Goal: Task Accomplishment & Management: Use online tool/utility

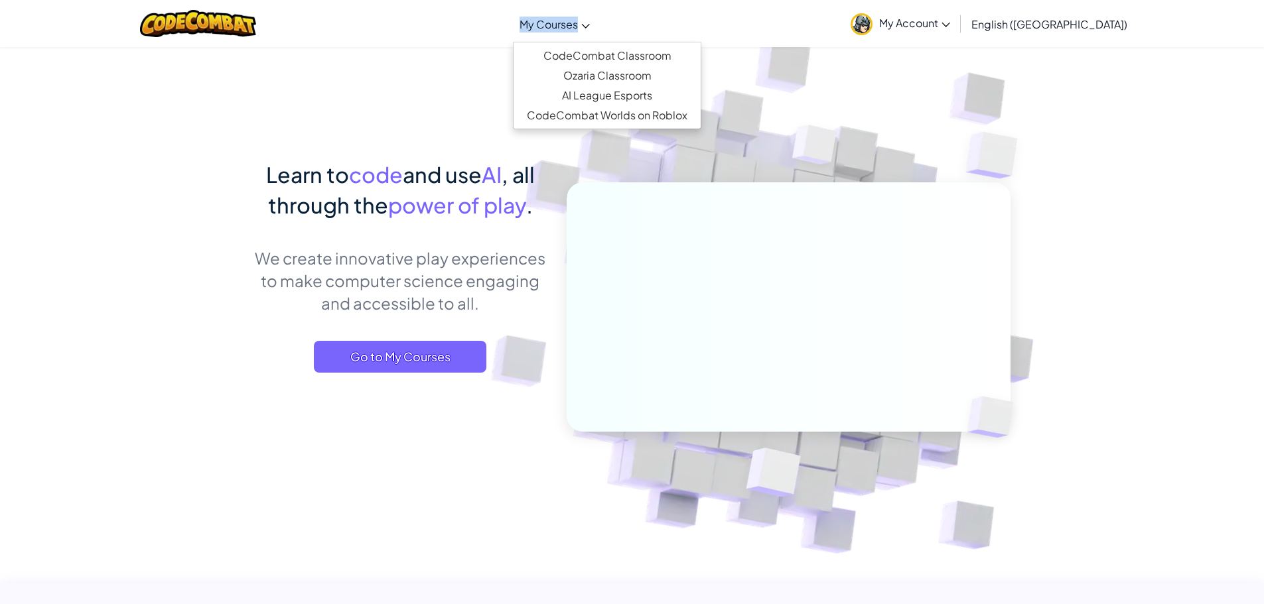
drag, startPoint x: 625, startPoint y: 5, endPoint x: 627, endPoint y: 38, distance: 33.2
click at [626, 33] on div "Toggle navigation My Courses CodeCombat Classroom Ozaria Classroom AI League Es…" at bounding box center [632, 23] width 1270 height 47
click at [655, 54] on link "CodeCombat Classroom" at bounding box center [606, 56] width 187 height 20
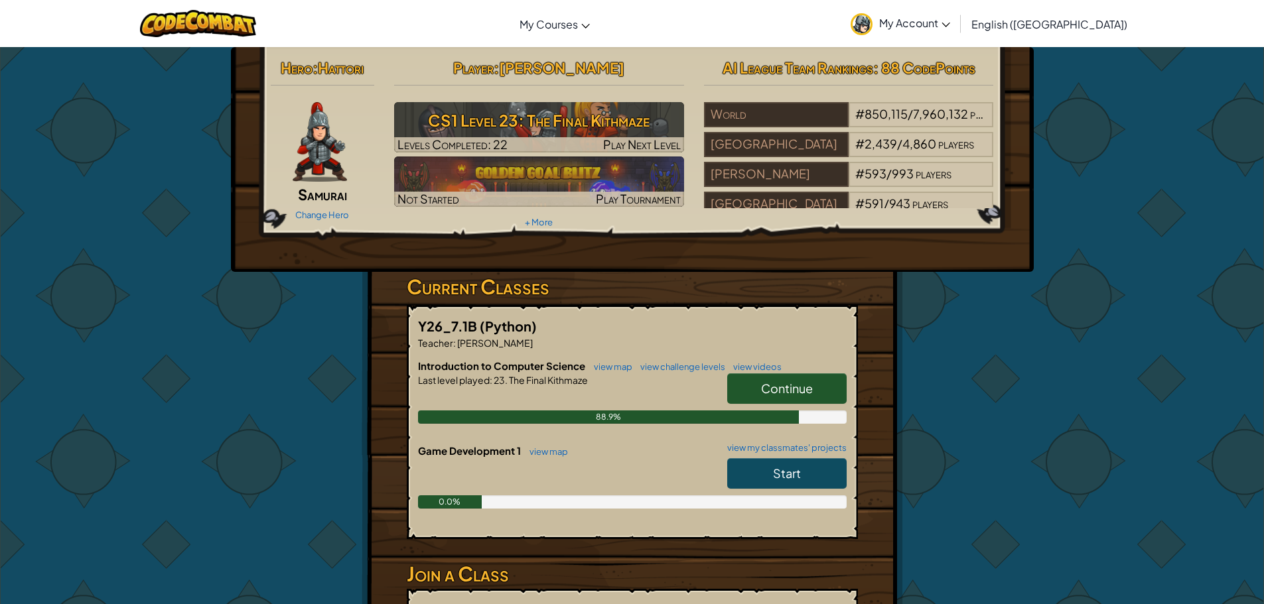
click at [793, 383] on span "Continue" at bounding box center [787, 388] width 52 height 15
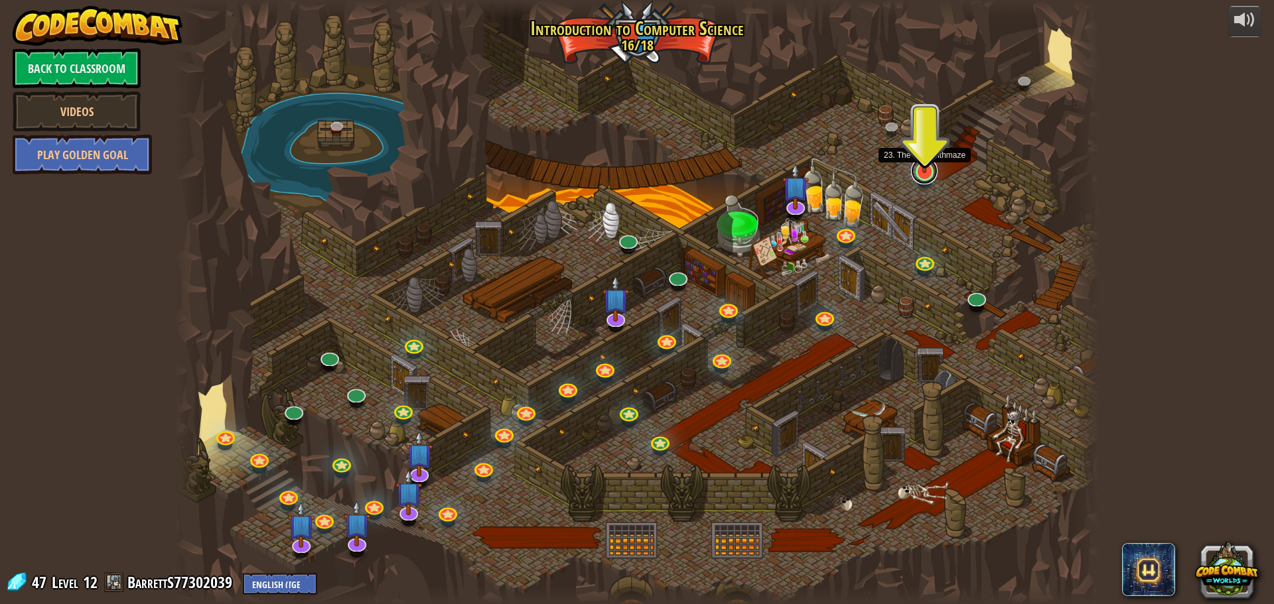
click at [923, 175] on link at bounding box center [924, 171] width 27 height 27
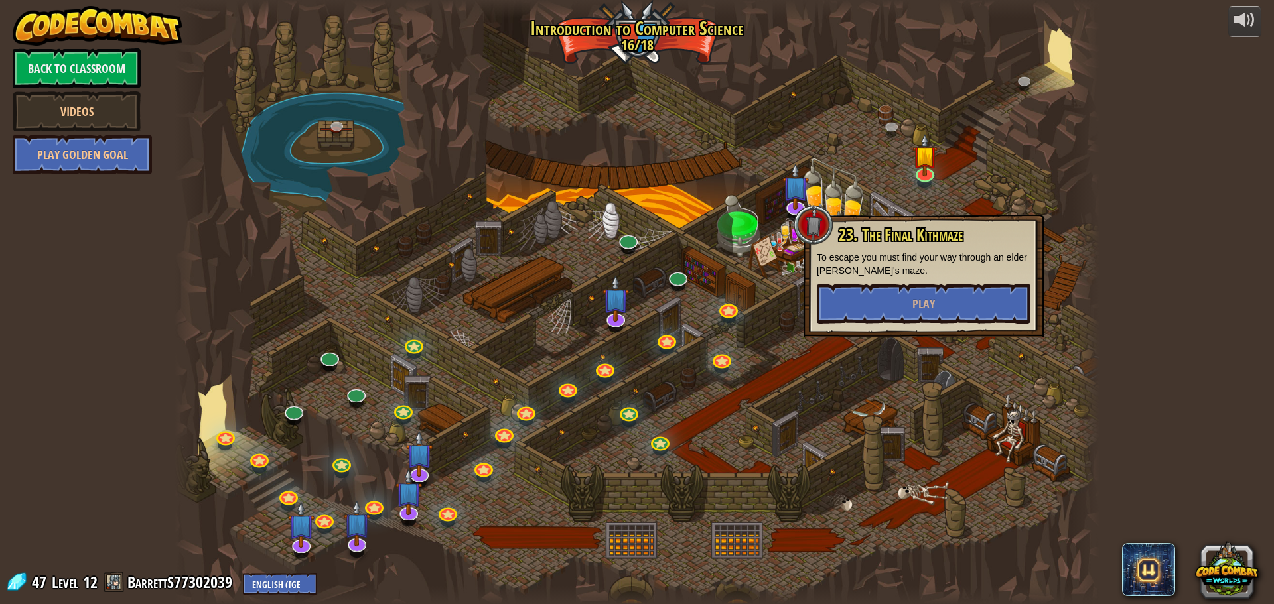
click at [893, 282] on div "23. The Final Kithmaze To escape you must find your way through an elder [PERSO…" at bounding box center [924, 275] width 214 height 98
click at [884, 293] on button "Play" at bounding box center [924, 304] width 214 height 40
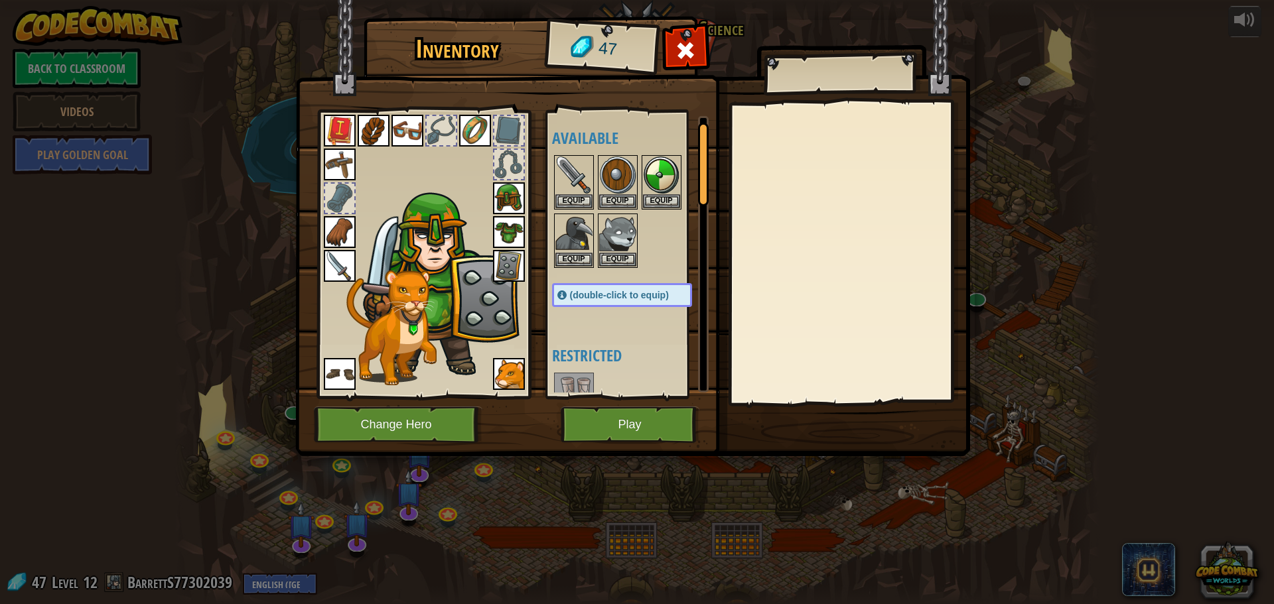
scroll to position [66, 0]
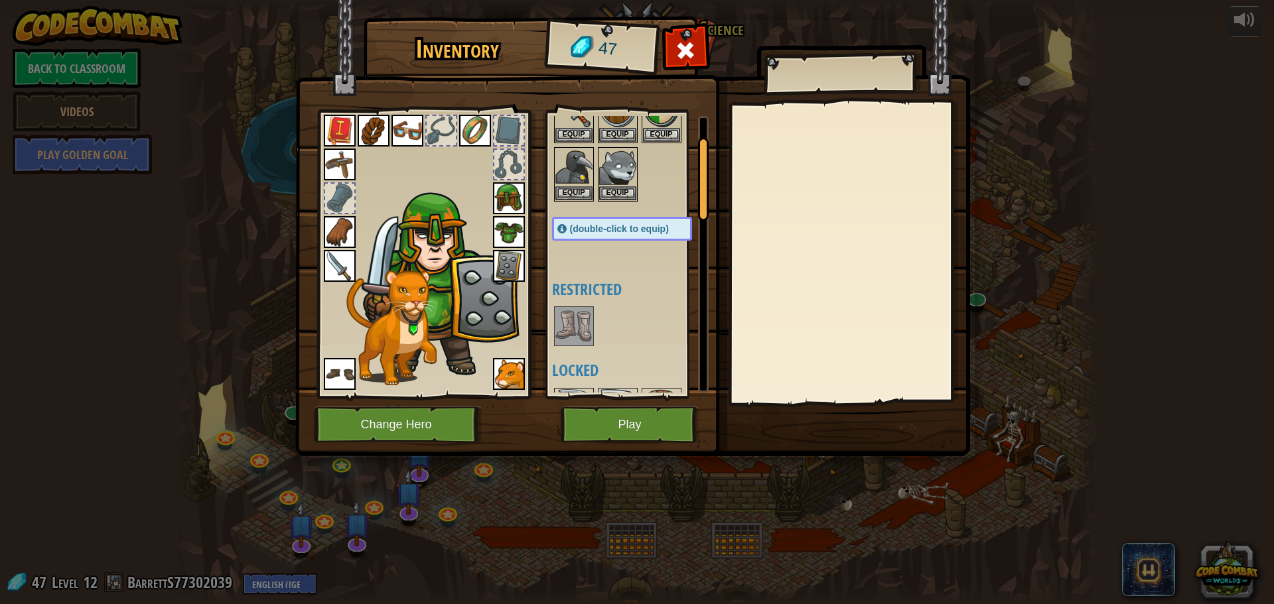
click at [614, 229] on span "(double-click to equip)" at bounding box center [619, 229] width 99 height 11
click at [516, 269] on img at bounding box center [509, 266] width 32 height 32
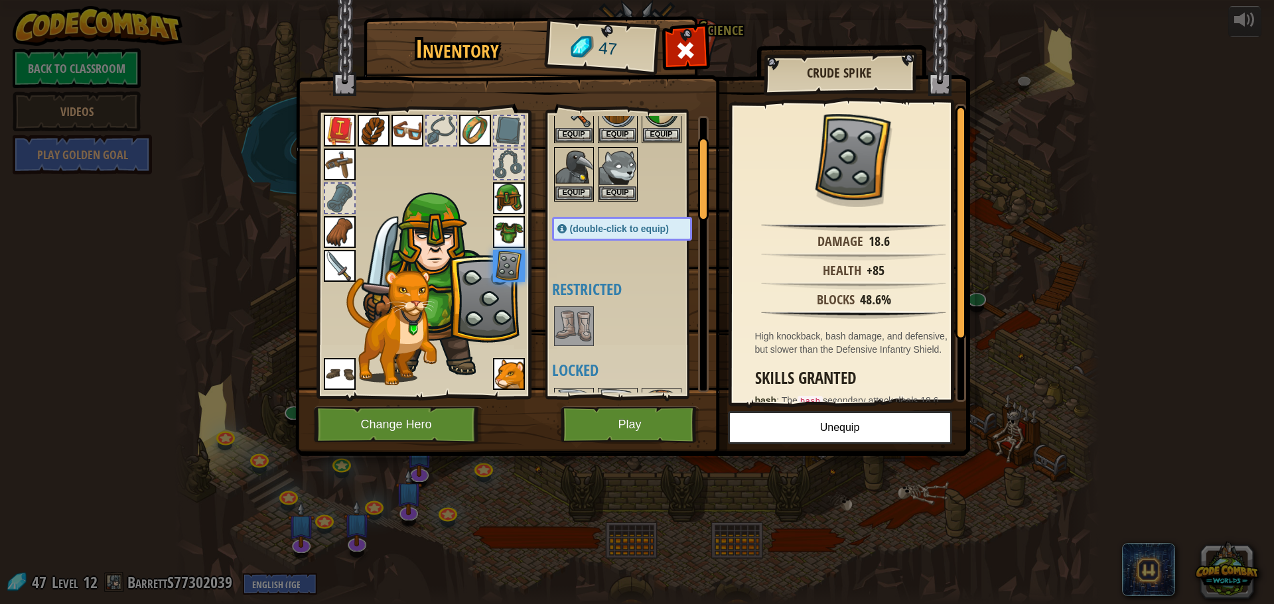
click at [499, 223] on img at bounding box center [509, 232] width 32 height 32
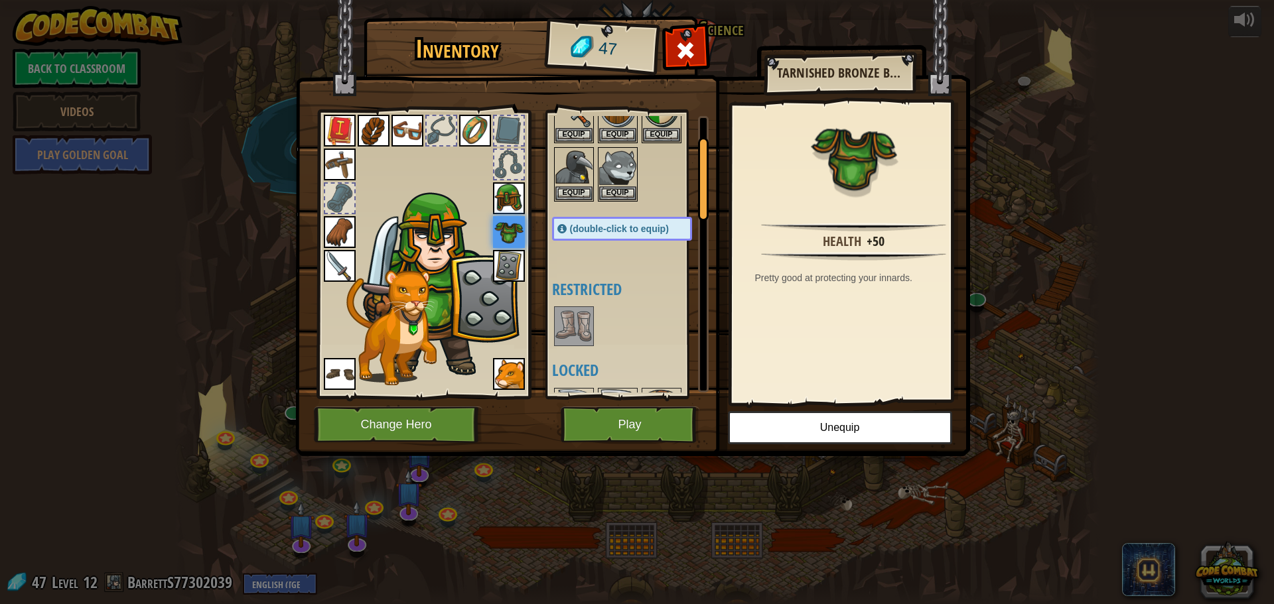
click at [495, 204] on img at bounding box center [509, 198] width 32 height 32
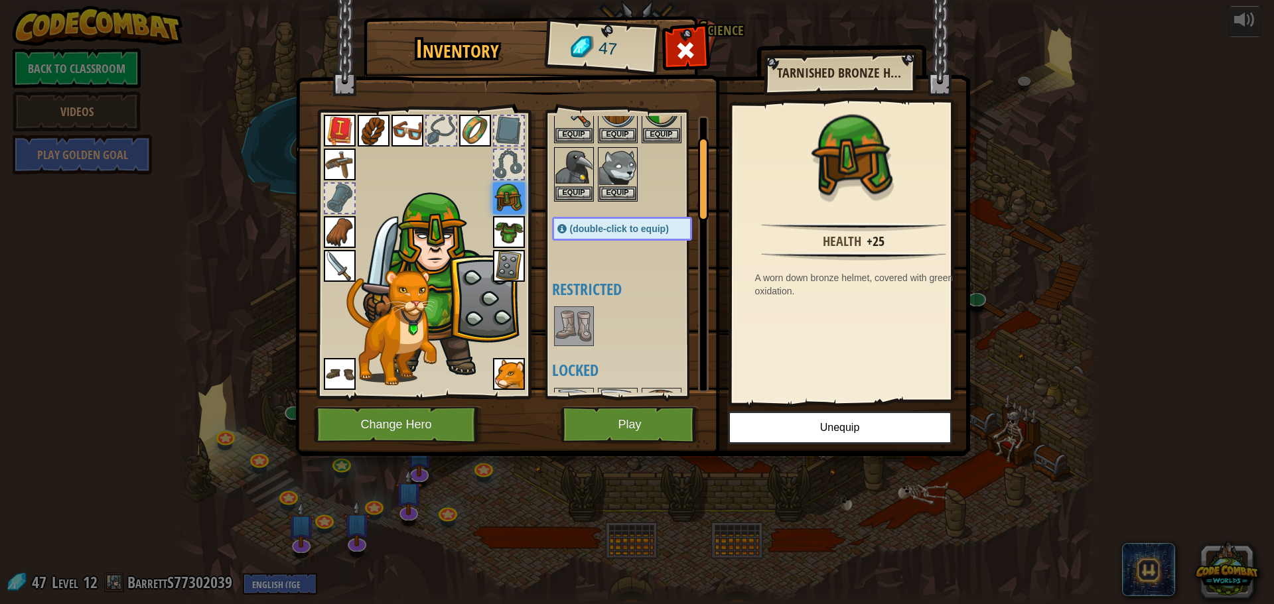
click at [573, 324] on img at bounding box center [573, 326] width 37 height 37
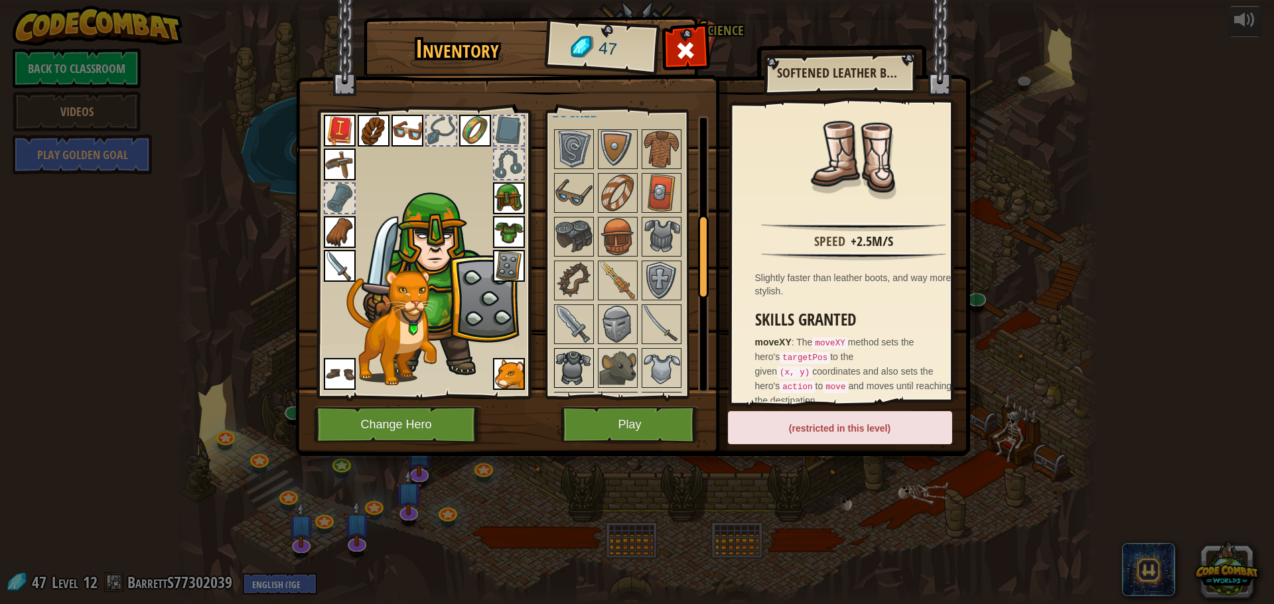
scroll to position [332, 0]
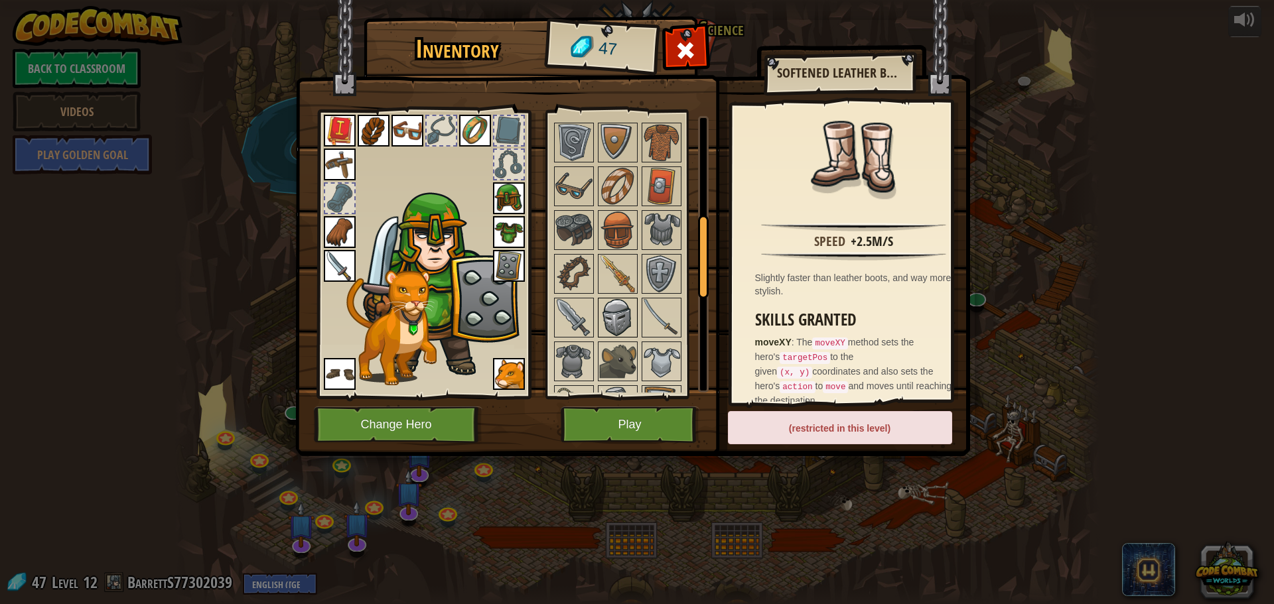
click at [627, 326] on img at bounding box center [617, 317] width 37 height 37
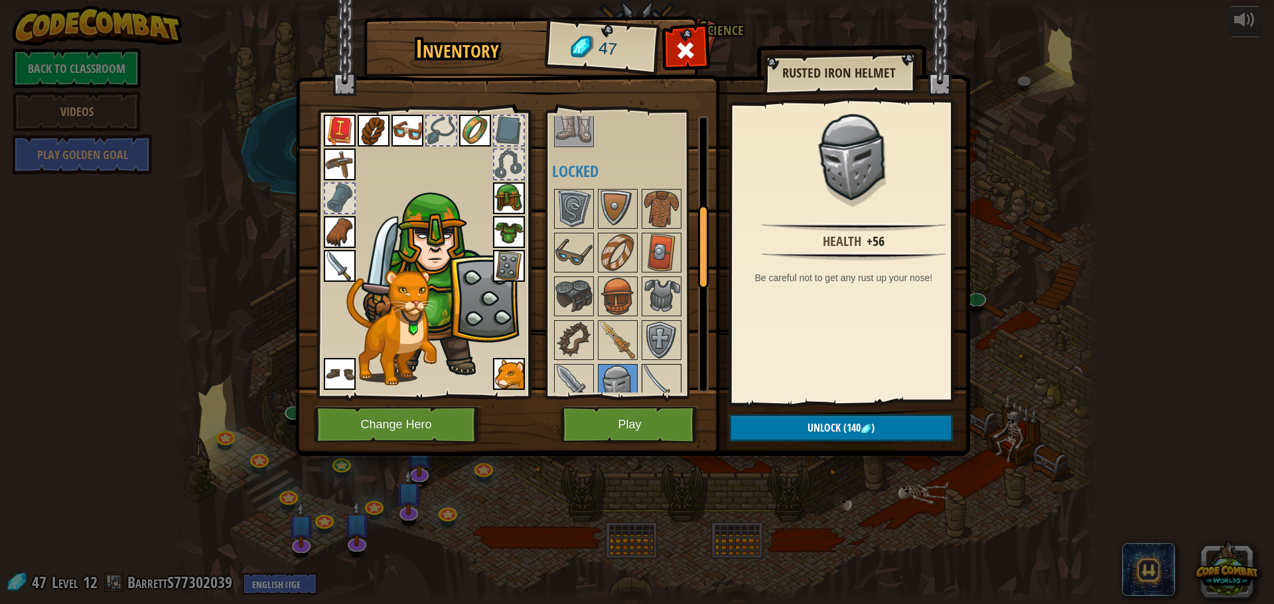
click at [661, 322] on img at bounding box center [661, 340] width 37 height 37
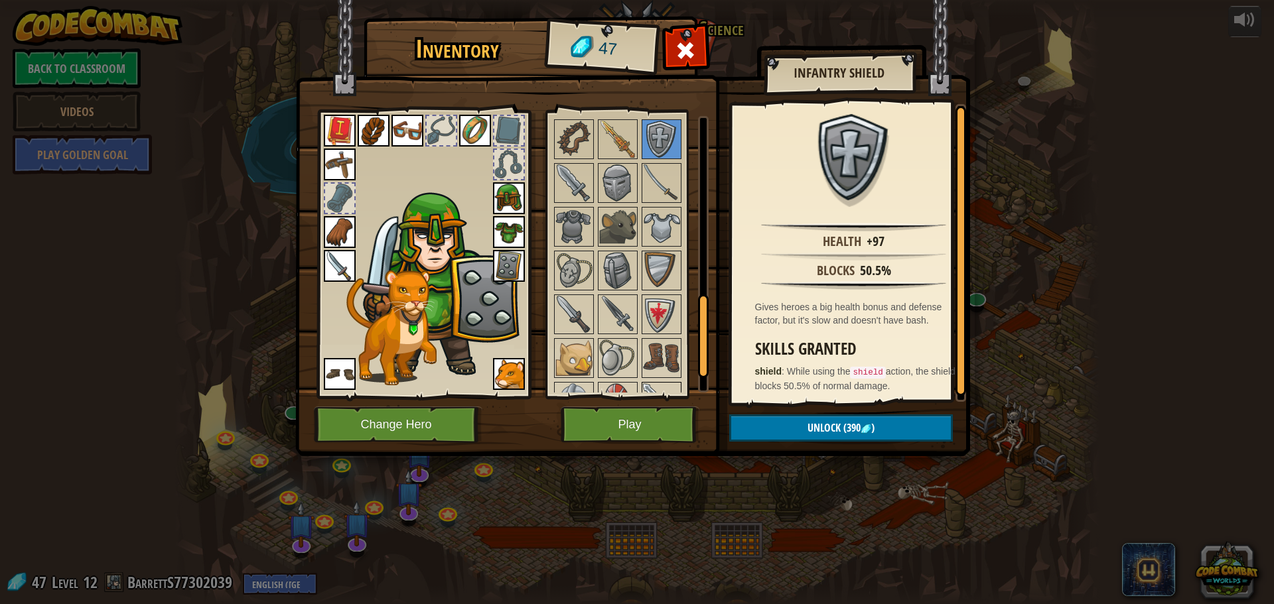
scroll to position [673, 0]
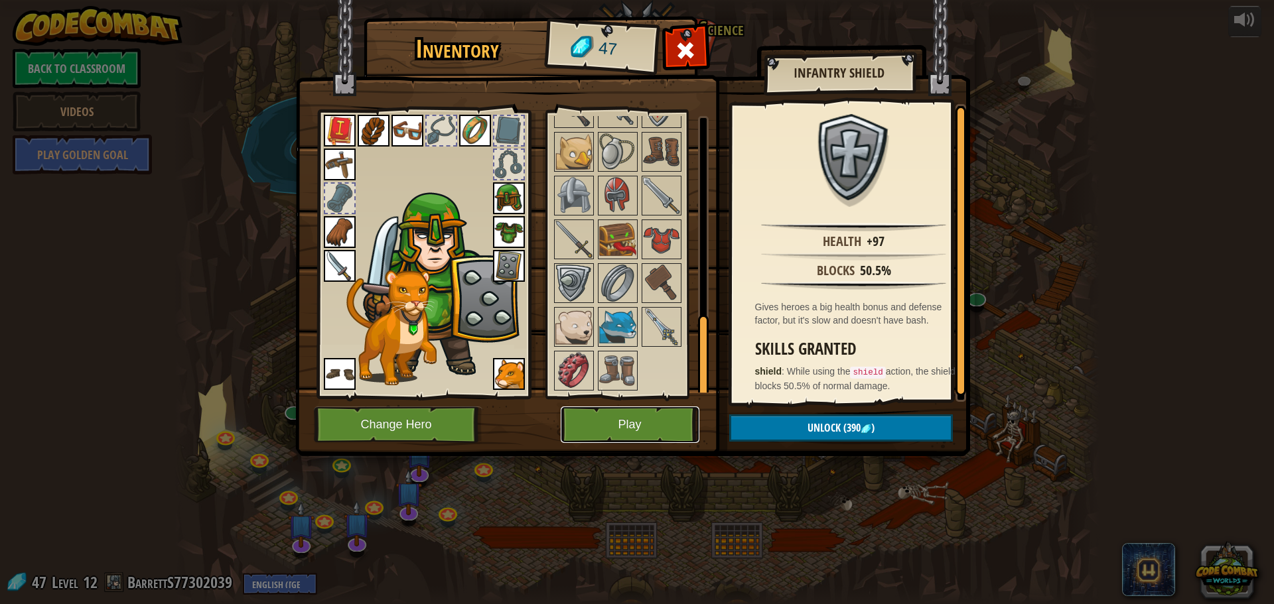
click at [611, 417] on button "Play" at bounding box center [629, 425] width 139 height 36
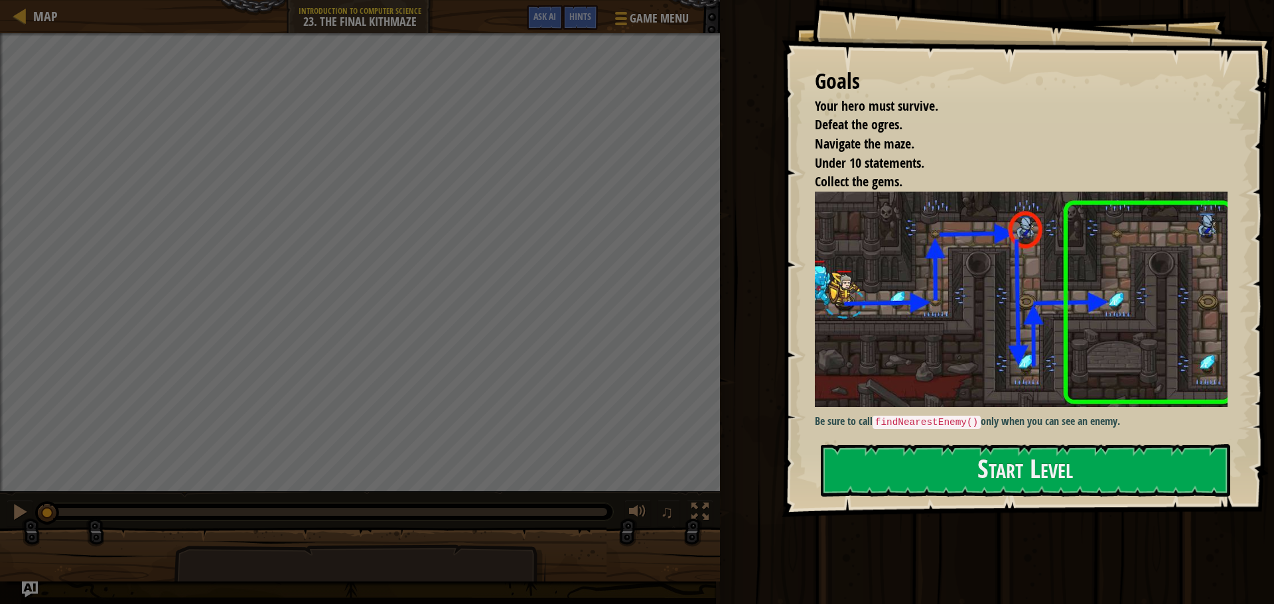
click at [917, 502] on div "Goals Your hero must survive. Defeat the ogres. Navigate the maze. Under 10 sta…" at bounding box center [1027, 258] width 492 height 517
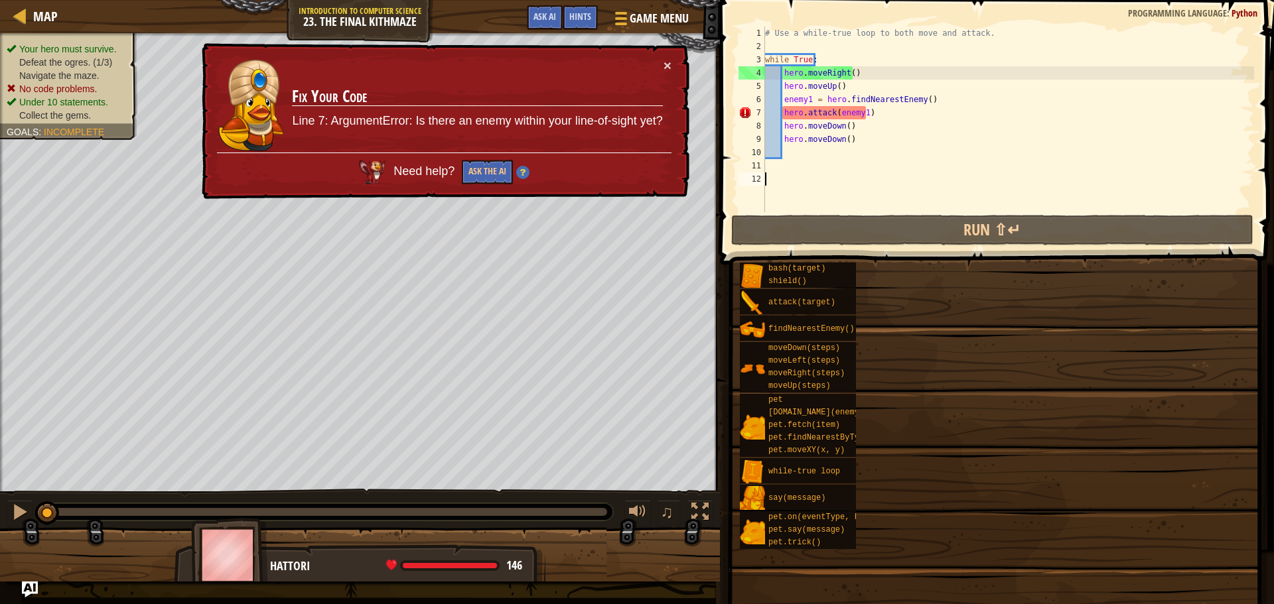
drag, startPoint x: 925, startPoint y: 478, endPoint x: 946, endPoint y: 420, distance: 62.1
click at [946, 420] on div "Goals Your hero must survive. Defeat the ogres. Navigate the maze. Under 10 sta…" at bounding box center [637, 302] width 1274 height 604
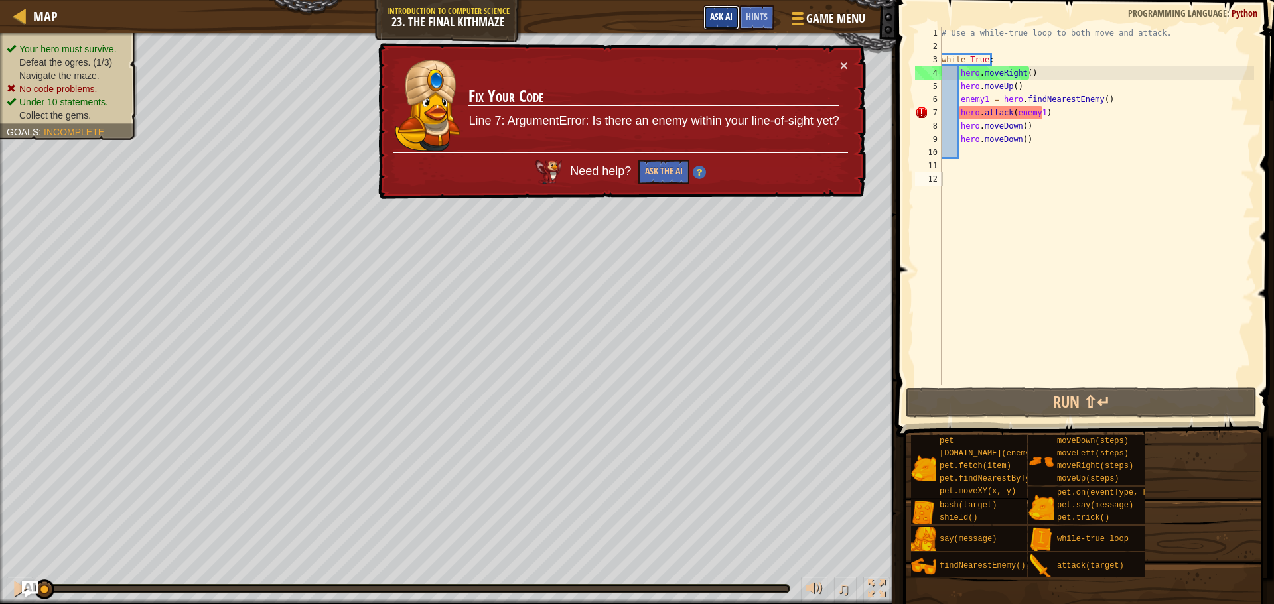
click at [722, 13] on span "Ask AI" at bounding box center [721, 16] width 23 height 13
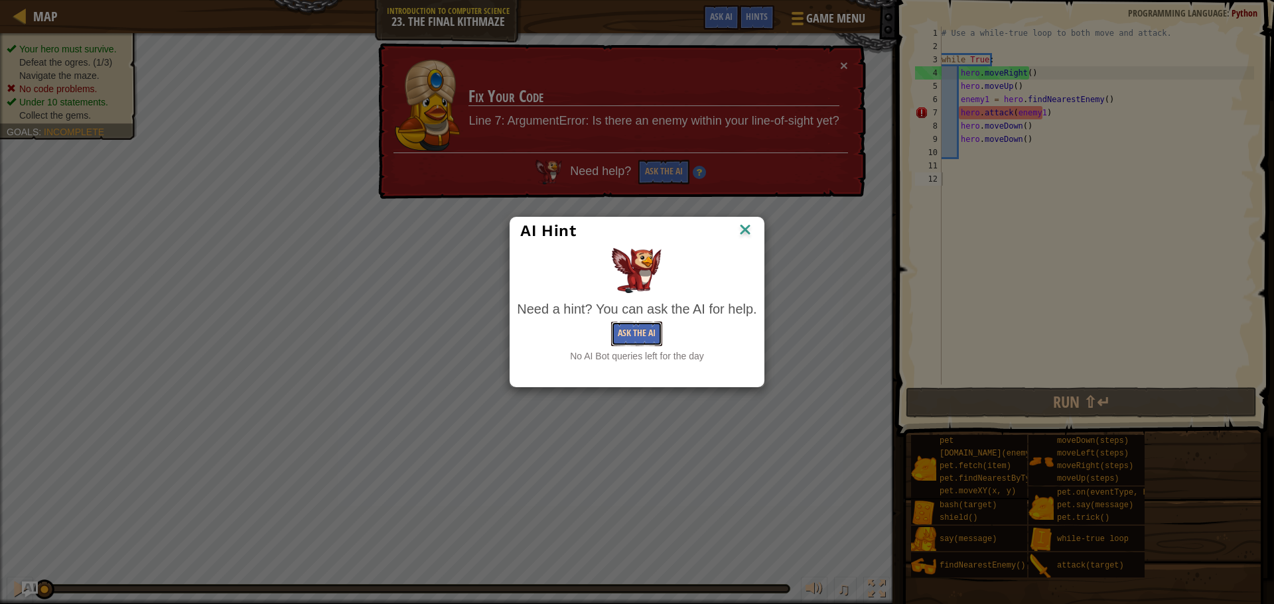
click at [620, 322] on button "Ask the AI" at bounding box center [636, 334] width 51 height 25
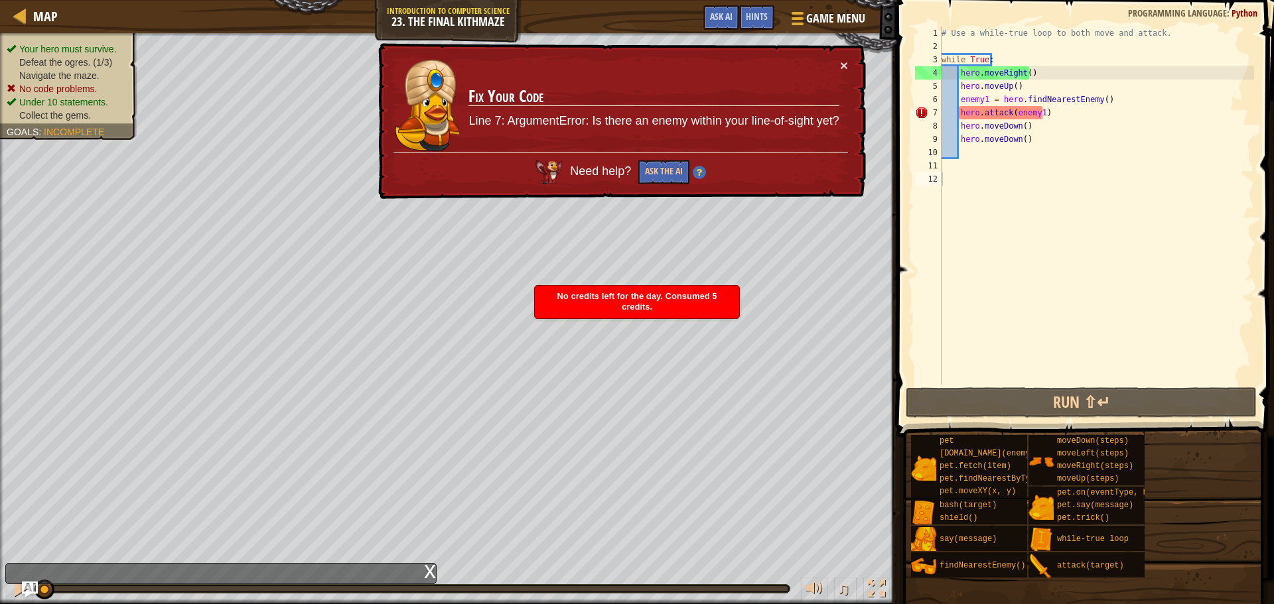
drag, startPoint x: 812, startPoint y: 97, endPoint x: 823, endPoint y: 90, distance: 13.1
click at [816, 98] on td "Fix Your Code Line 7: ArgumentError: Is there an enemy within your line-of-sigh…" at bounding box center [653, 105] width 371 height 95
click at [840, 70] on button "×" at bounding box center [844, 65] width 8 height 14
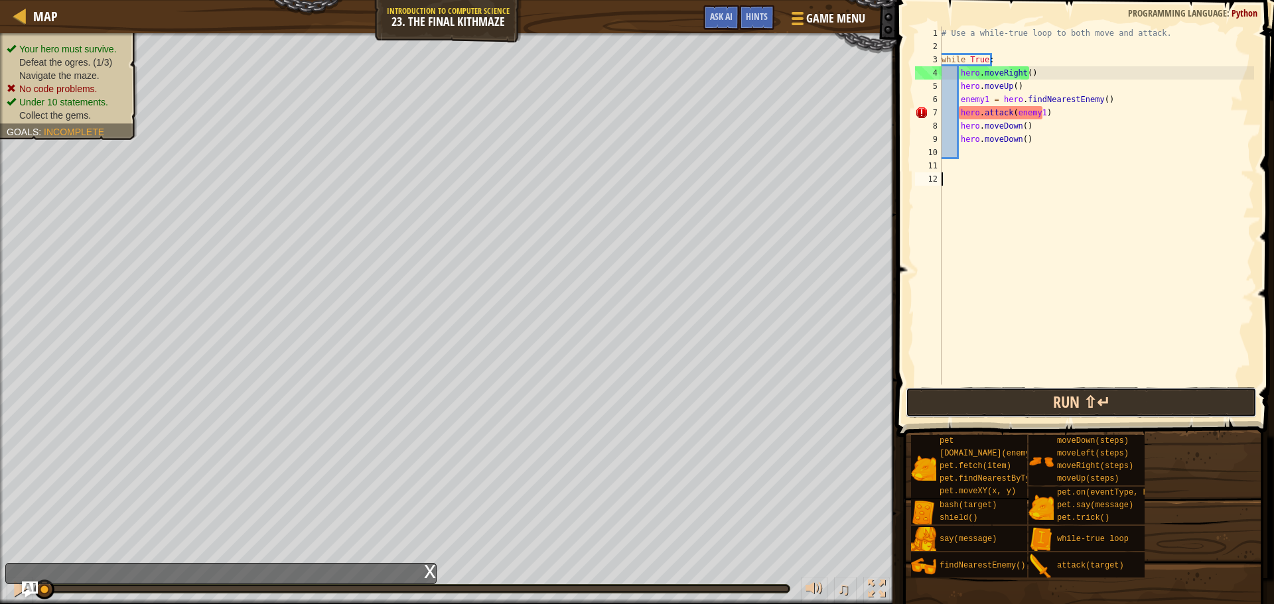
click at [979, 403] on button "Run ⇧↵" at bounding box center [1080, 402] width 351 height 31
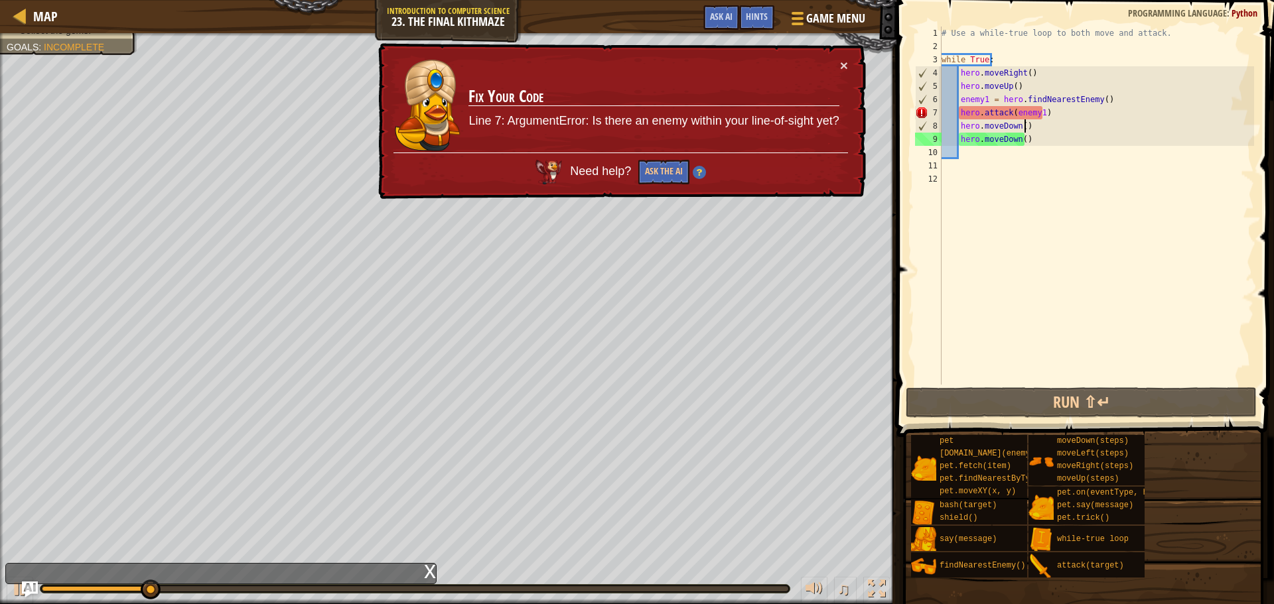
click at [1025, 121] on div "# Use a while-true loop to both move and attack. while True : hero . moveRight …" at bounding box center [1096, 219] width 315 height 385
click at [1072, 117] on div "# Use a while-true loop to both move and attack. while True : hero . moveRight …" at bounding box center [1096, 219] width 315 height 385
type textarea "hero.attack(enemy1)"
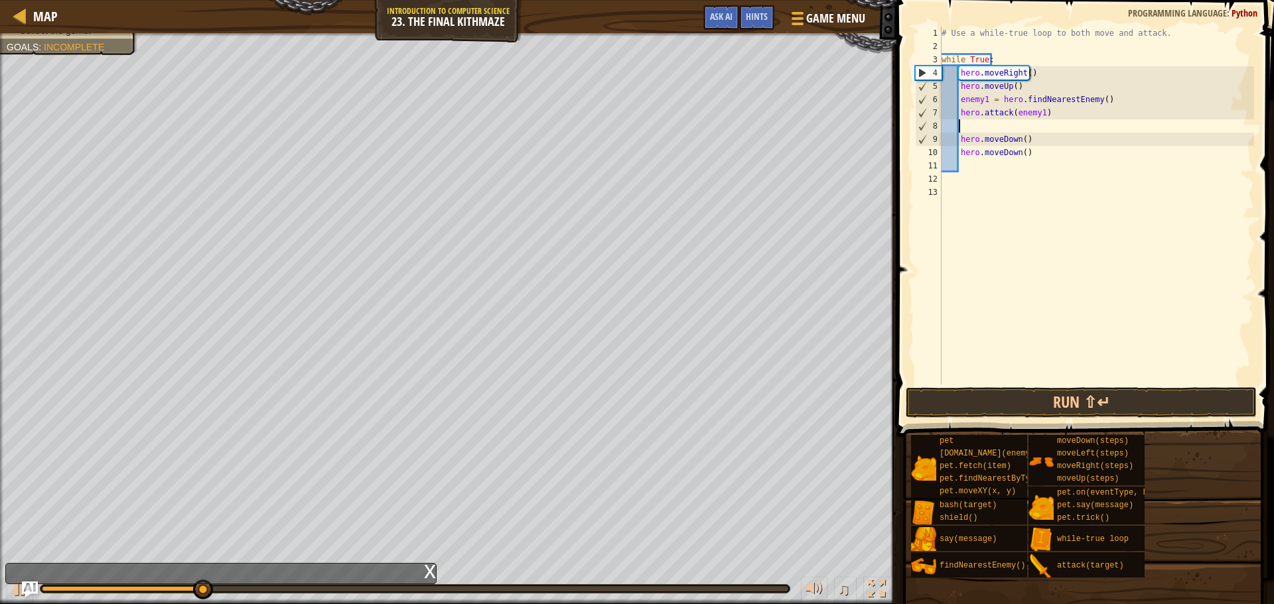
type textarea "h"
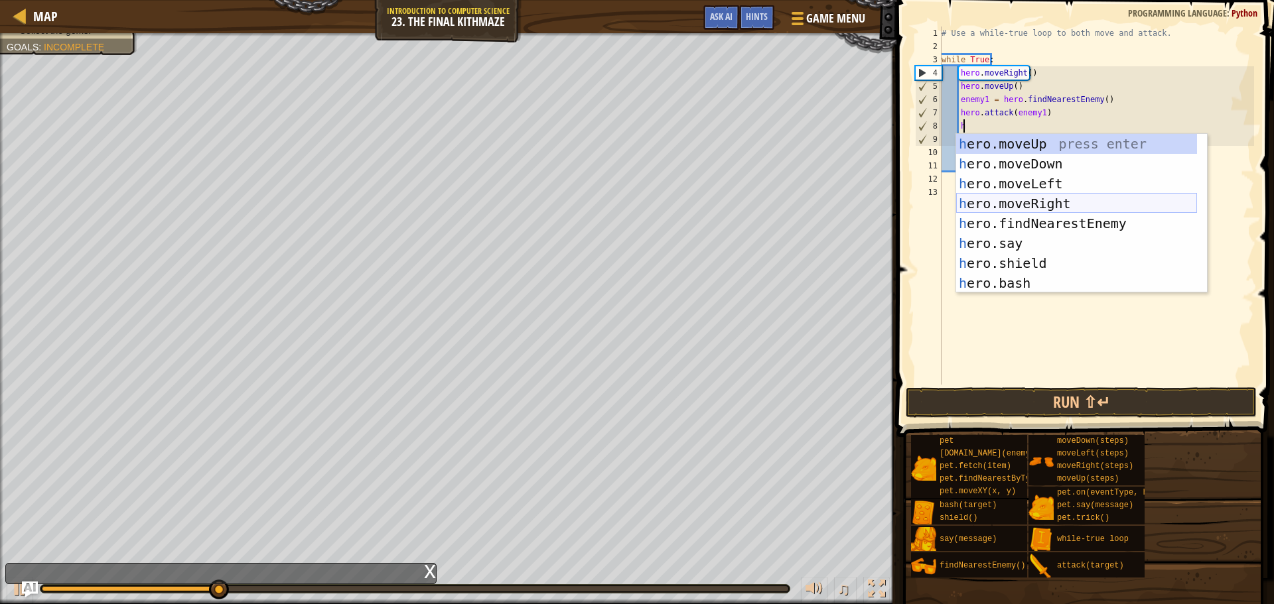
click at [1051, 196] on div "h ero.moveUp press enter h ero.moveDown press enter h ero.moveLeft press enter …" at bounding box center [1076, 233] width 241 height 199
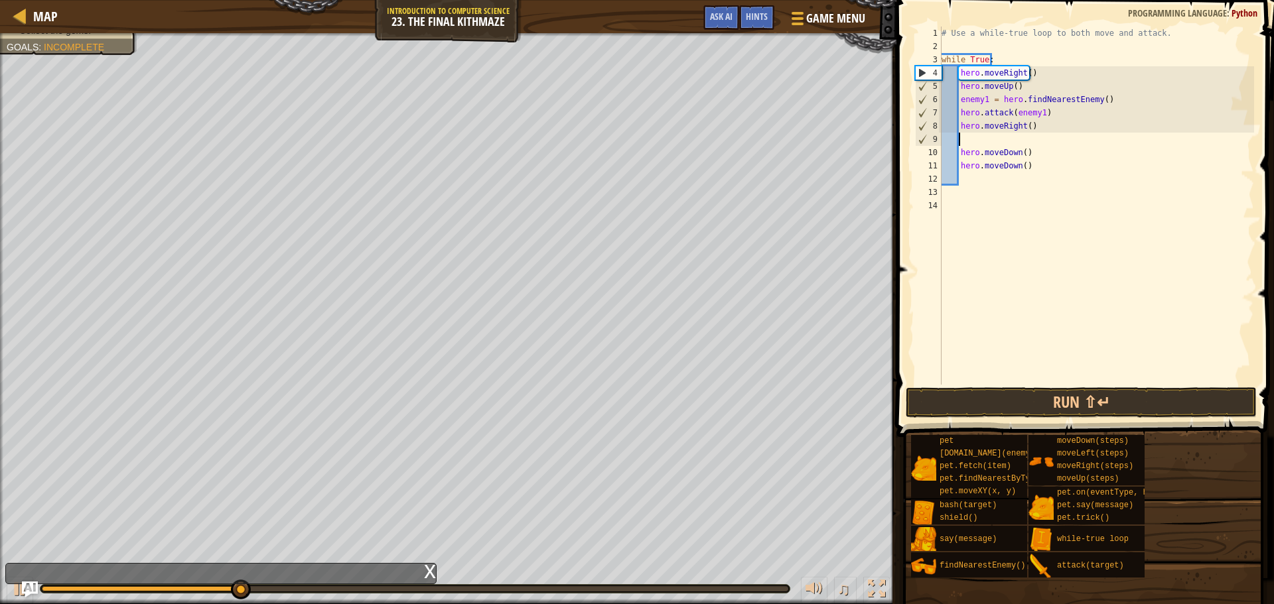
scroll to position [6, 0]
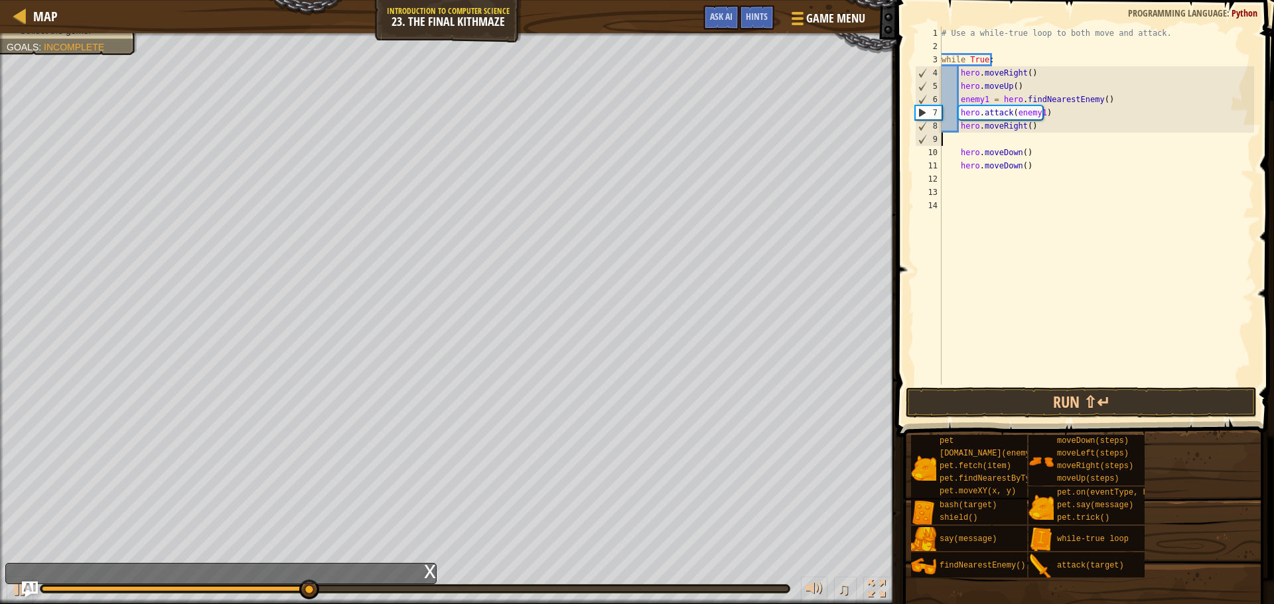
click at [1081, 133] on div "# Use a while-true loop to both move and attack. while True : hero . moveRight …" at bounding box center [1096, 219] width 315 height 385
click at [1081, 123] on div "# Use a while-true loop to both move and attack. while True : hero . moveRight …" at bounding box center [1096, 219] width 315 height 385
type textarea "hero.moveRight()"
click at [1051, 182] on div "# Use a while-true loop to both move and attack. while True : hero . moveRight …" at bounding box center [1096, 219] width 315 height 385
type textarea "h"
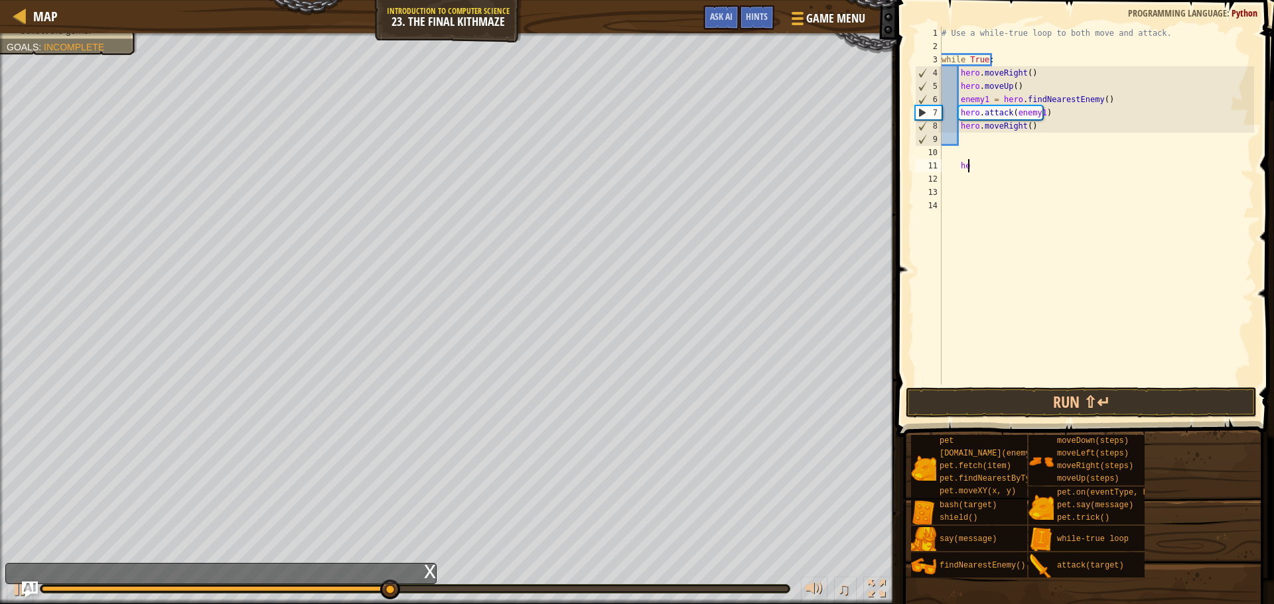
type textarea "h"
click at [997, 133] on div "# Use a while-true loop to both move and attack. while True : hero . moveRight …" at bounding box center [1096, 219] width 315 height 385
type textarea "h"
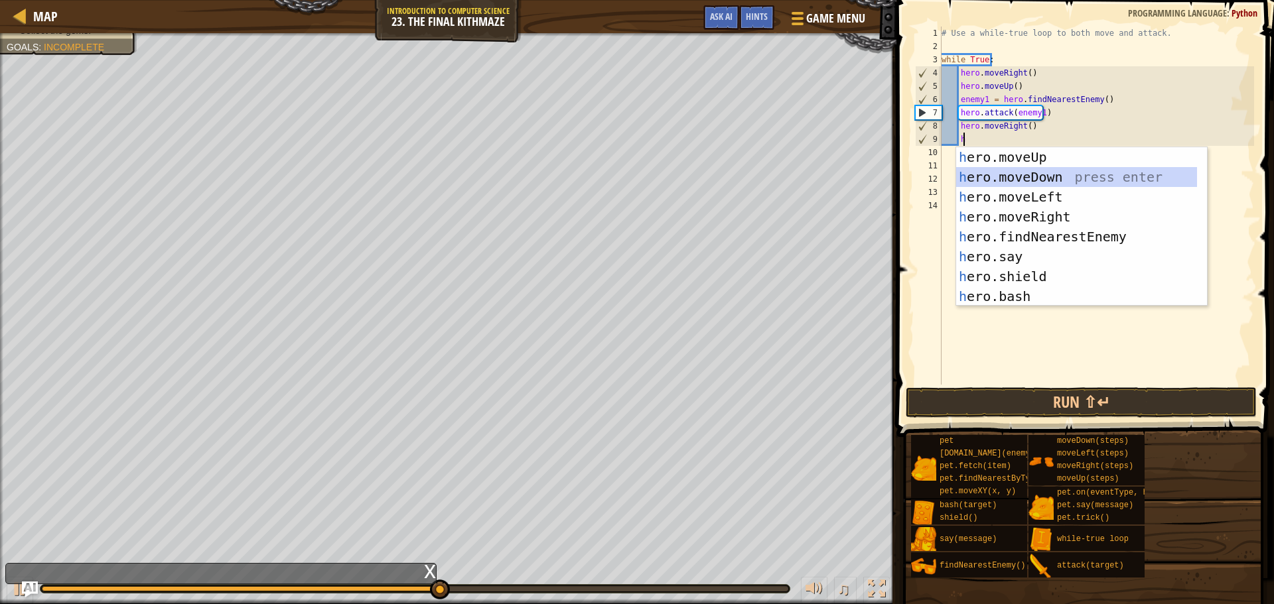
click at [1128, 178] on div "h ero.moveUp press enter h ero.moveDown press enter h ero.moveLeft press enter …" at bounding box center [1076, 246] width 241 height 199
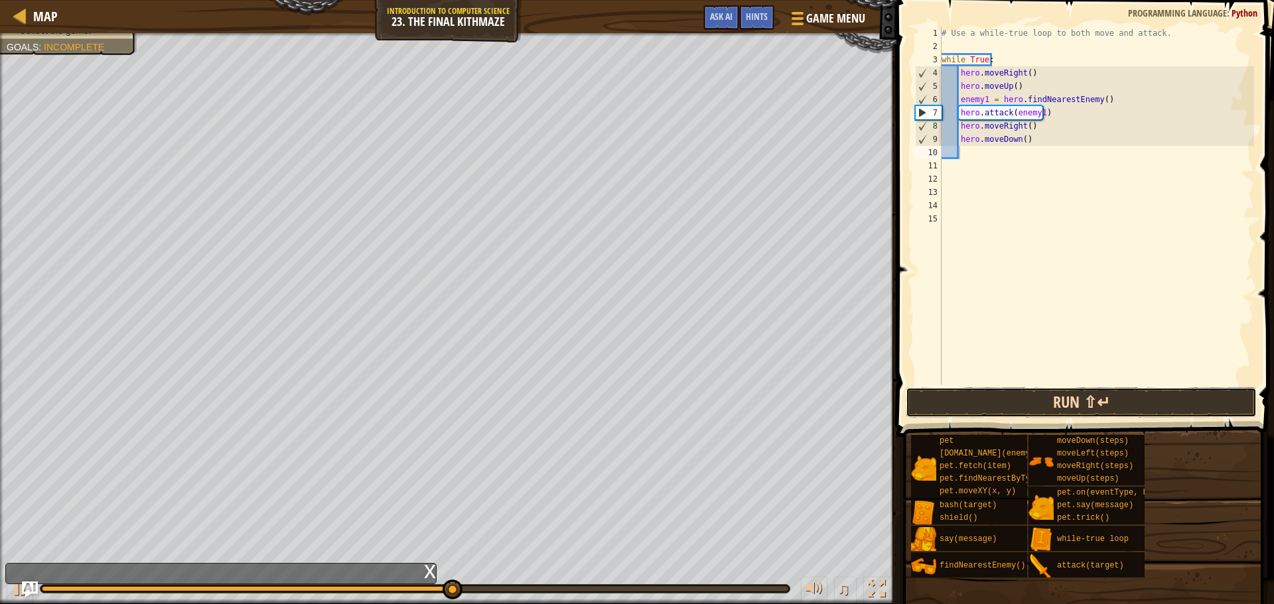
click at [1019, 403] on button "Run ⇧↵" at bounding box center [1080, 402] width 351 height 31
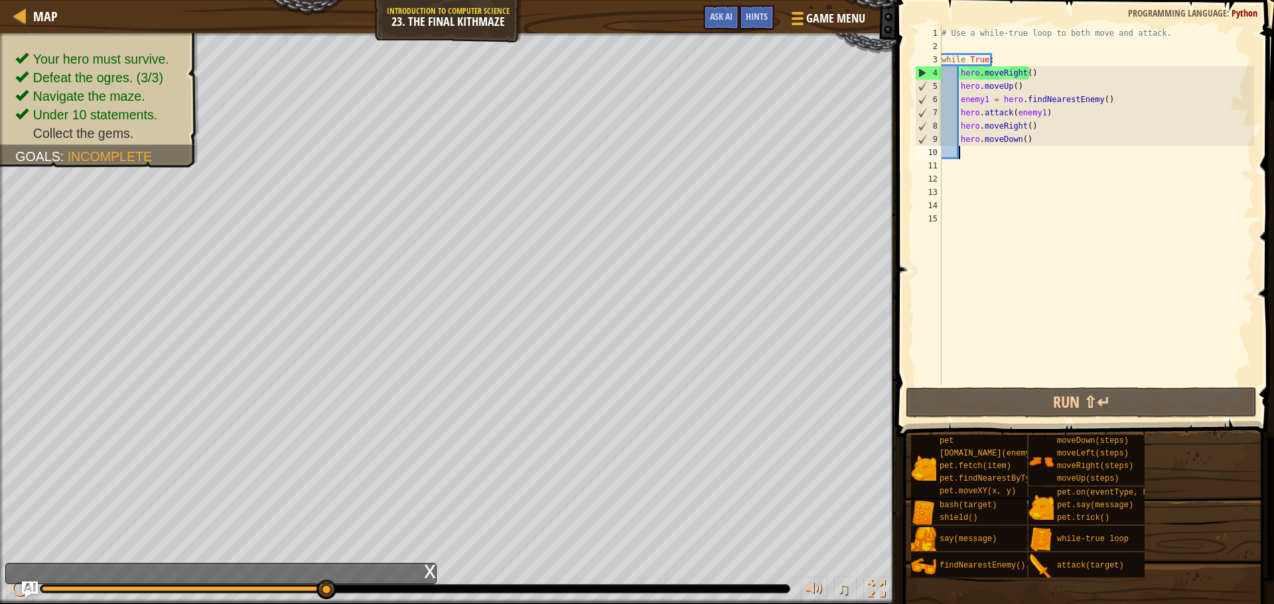
click at [968, 166] on div "# Use a while-true loop to both move and attack. while True : hero . moveRight …" at bounding box center [1096, 219] width 315 height 385
click at [1039, 60] on div "Map Introduction to Computer Science 23. The Final Kithmaze Game Menu Done Hint…" at bounding box center [637, 302] width 1274 height 604
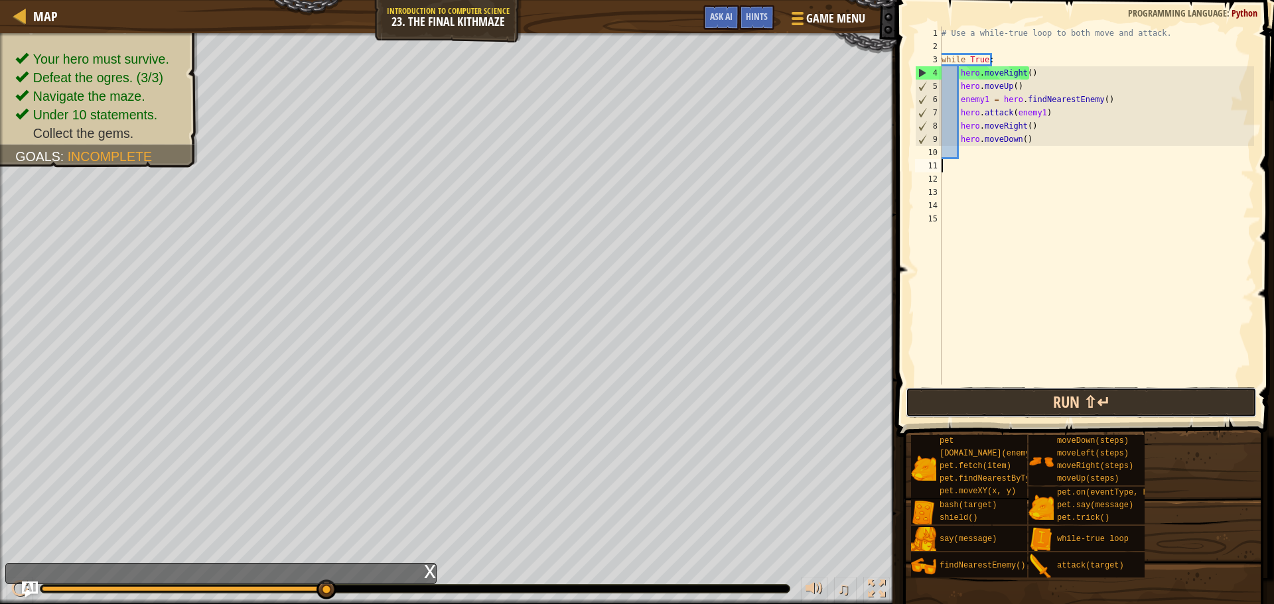
click at [956, 406] on button "Run ⇧↵" at bounding box center [1080, 402] width 351 height 31
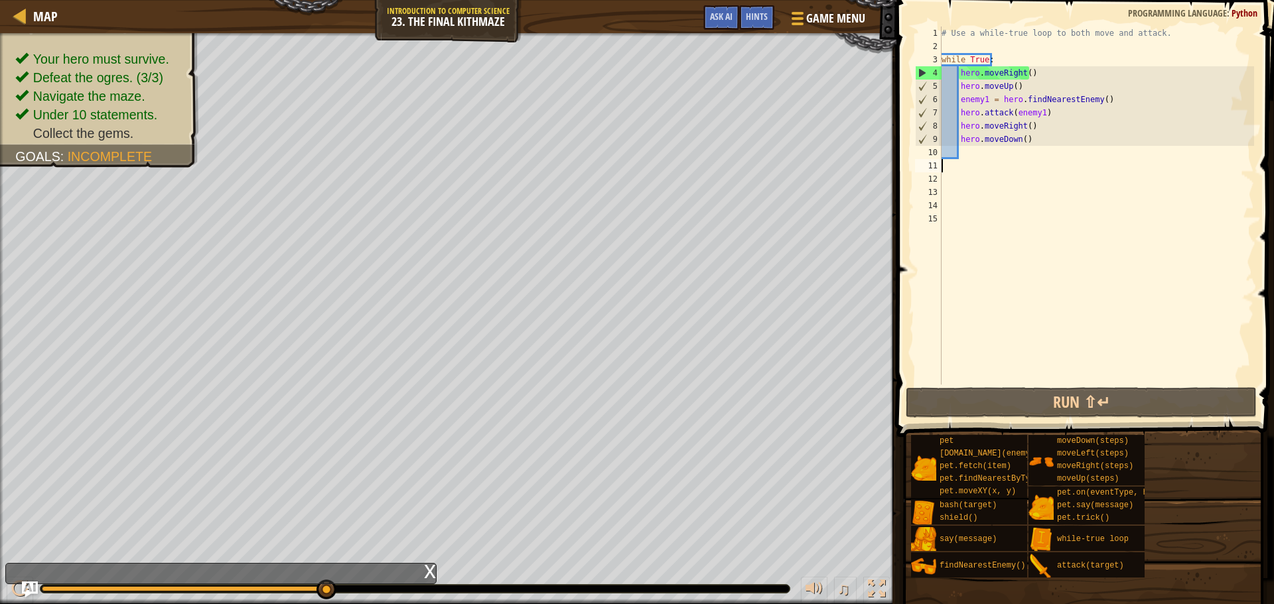
click at [902, 268] on div "Map Introduction to Computer Science 23. The Final Kithmaze Game Menu Done Hint…" at bounding box center [637, 302] width 1274 height 604
click at [426, 568] on div "x" at bounding box center [430, 570] width 12 height 13
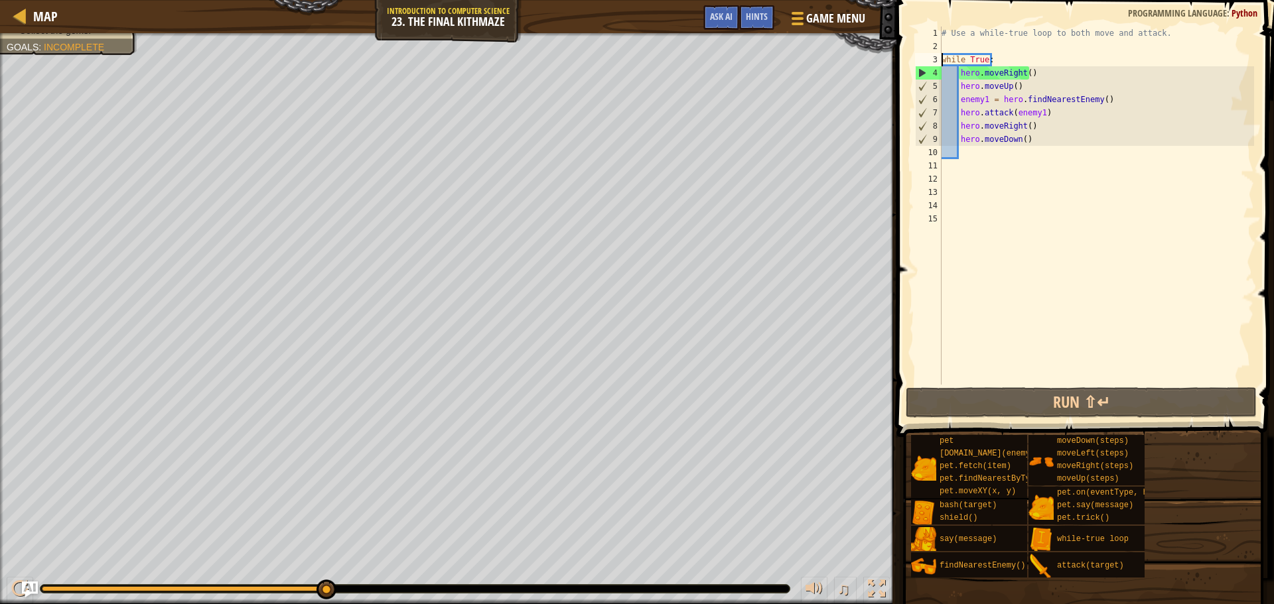
type textarea "while True:"
type textarea "# Use a while-true loop to both move and attack."
type textarea "hero.moveDown()"
type textarea "while True:"
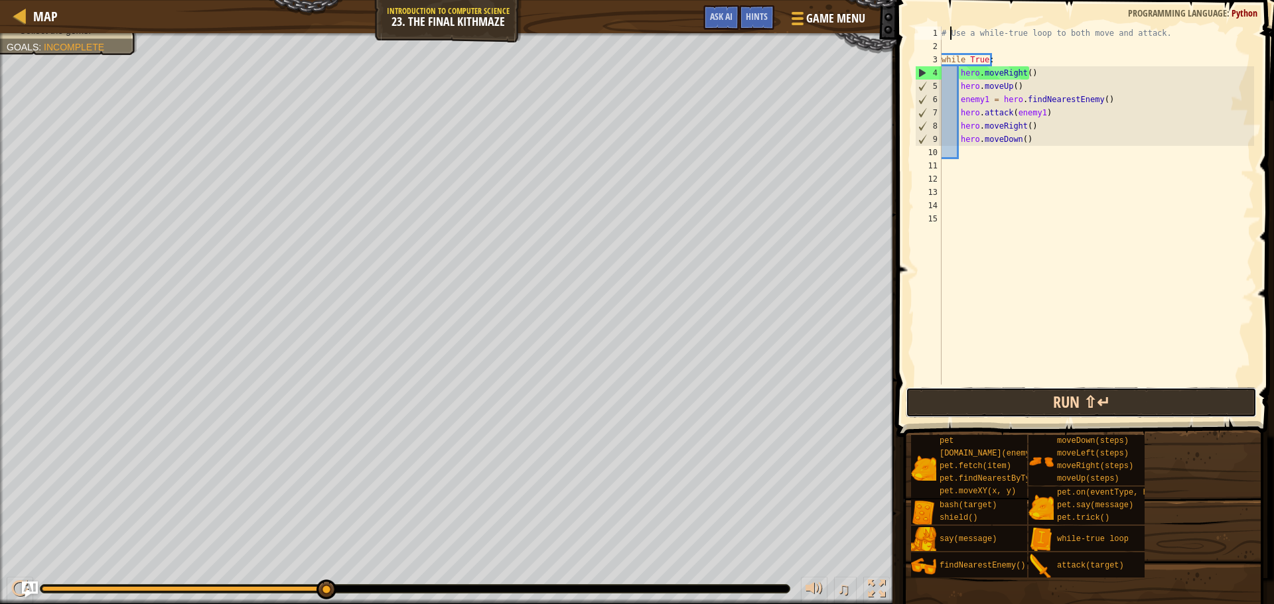
click at [971, 389] on button "Run ⇧↵" at bounding box center [1080, 402] width 351 height 31
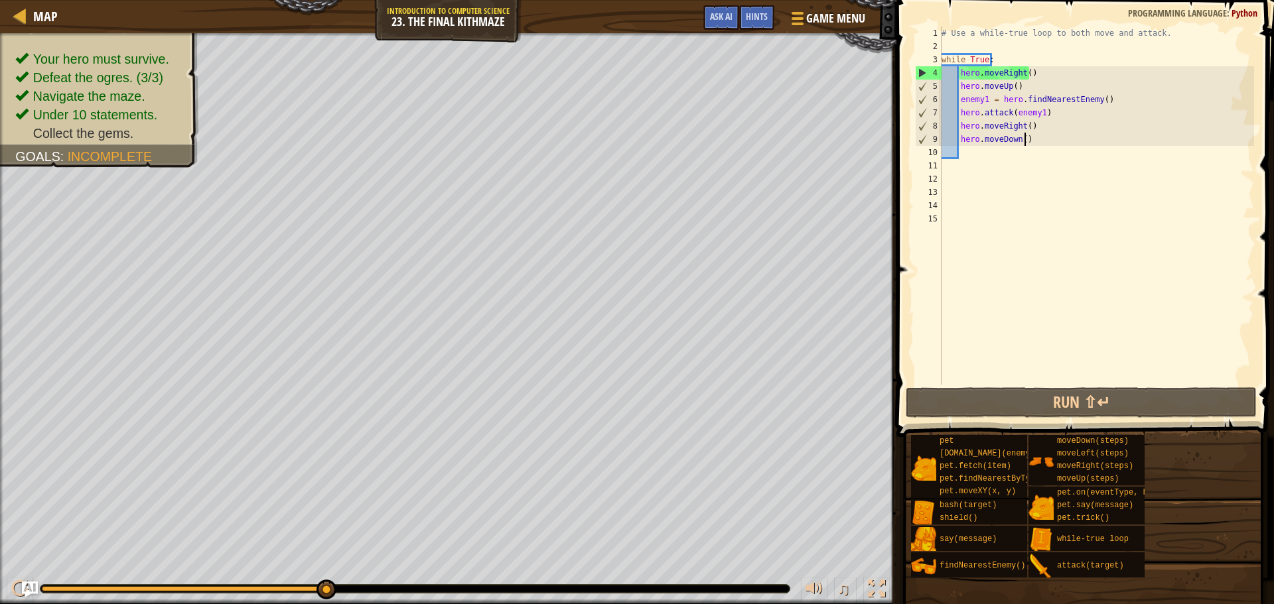
click at [1029, 135] on div "# Use a while-true loop to both move and attack. while True : hero . moveRight …" at bounding box center [1096, 219] width 315 height 385
type textarea "hero.moveDown()"
click at [1018, 141] on div "# Use a while-true loop to both move and attack. while True : hero . moveRight …" at bounding box center [1096, 219] width 315 height 385
click at [1023, 136] on div "# Use a while-true loop to both move and attack. while True : hero . moveRight …" at bounding box center [1096, 219] width 315 height 385
click at [1019, 136] on div "# Use a while-true loop to both move and attack. while True : hero . moveRight …" at bounding box center [1096, 219] width 315 height 385
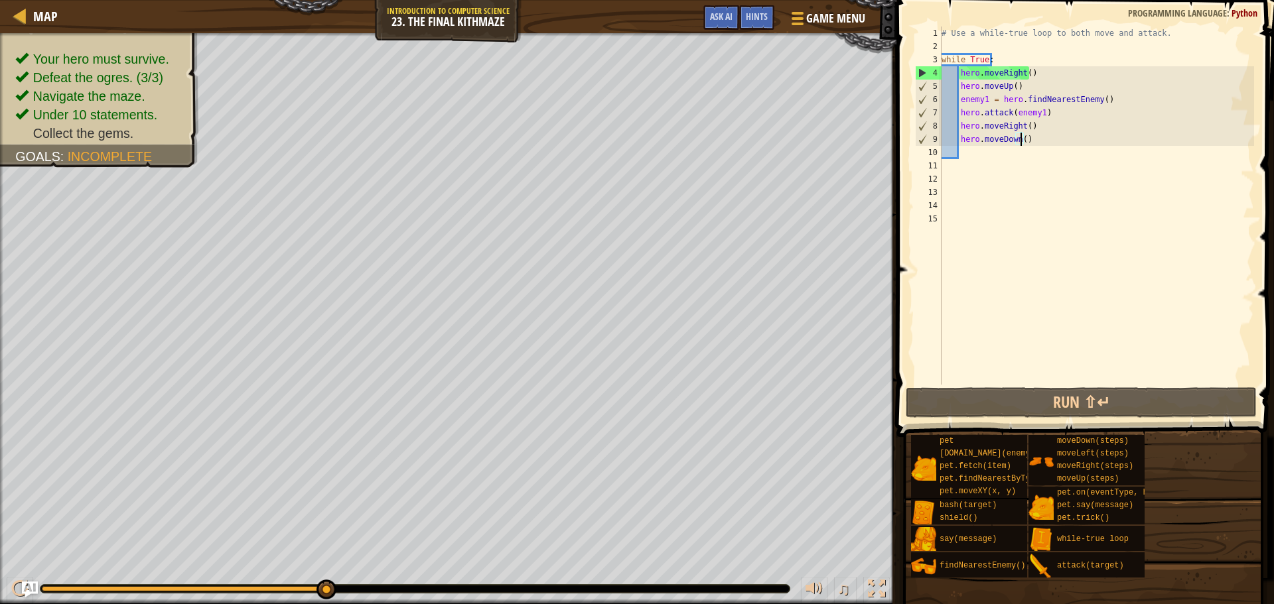
click at [1019, 136] on div "# Use a while-true loop to both move and attack. while True : hero . moveRight …" at bounding box center [1096, 219] width 315 height 385
click at [1018, 168] on div "# Use a while-true loop to both move and attack. while True : hero . moveRight …" at bounding box center [1096, 219] width 315 height 385
click at [1016, 156] on div "# Use a while-true loop to both move and attack. while True : hero . moveRight …" at bounding box center [1096, 219] width 315 height 385
type textarea "h"
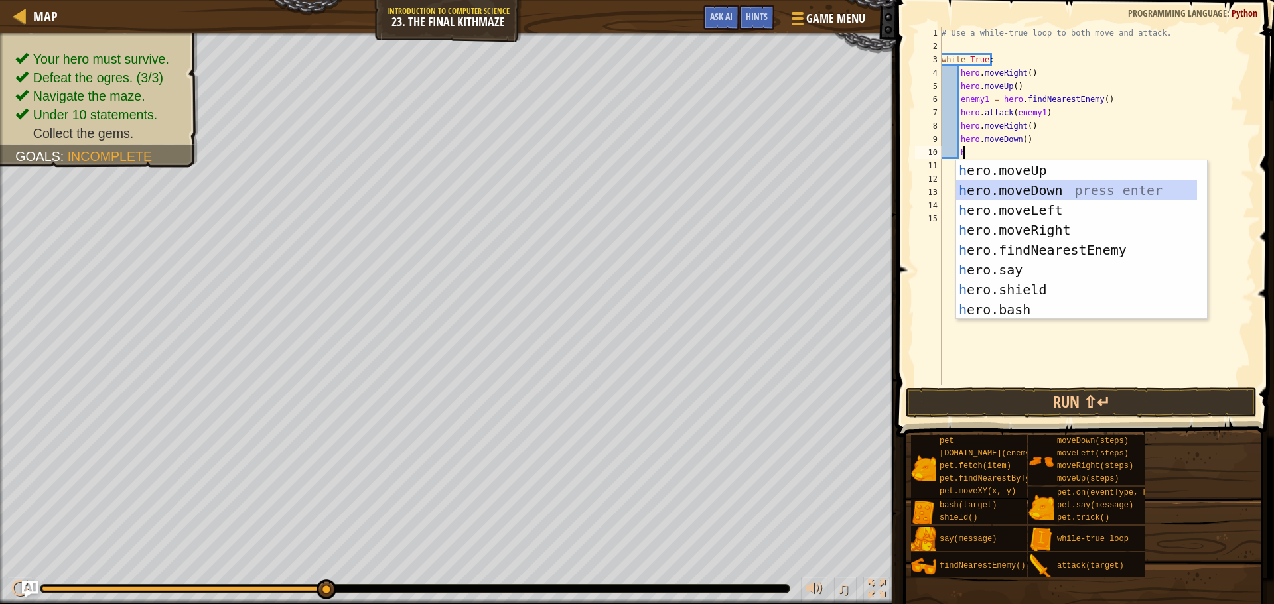
click at [1053, 188] on div "h ero.moveUp press enter h ero.moveDown press enter h ero.moveLeft press enter …" at bounding box center [1076, 260] width 241 height 199
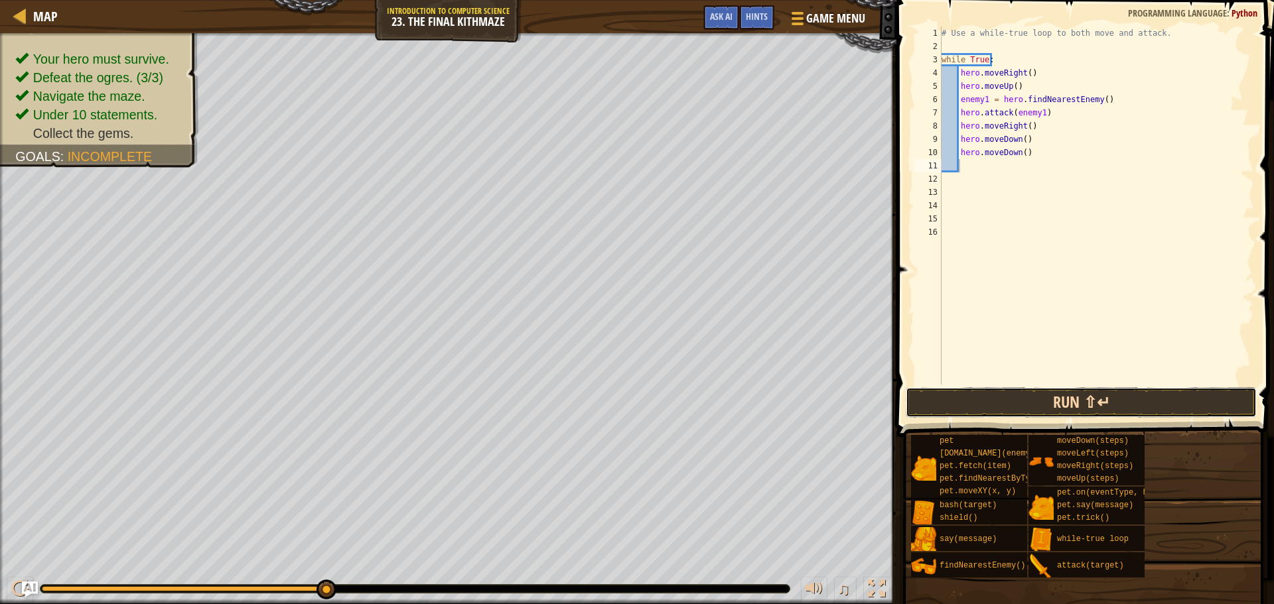
click at [998, 392] on button "Run ⇧↵" at bounding box center [1080, 402] width 351 height 31
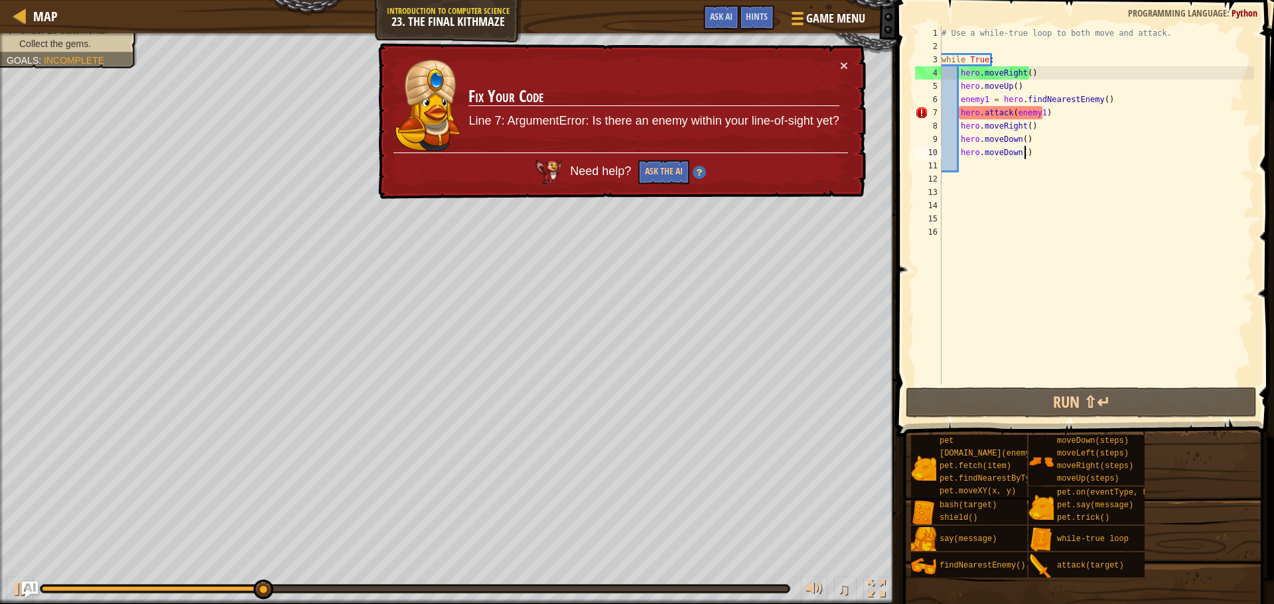
click at [1029, 158] on div "# Use a while-true loop to both move and attack. while True : hero . moveRight …" at bounding box center [1096, 219] width 315 height 385
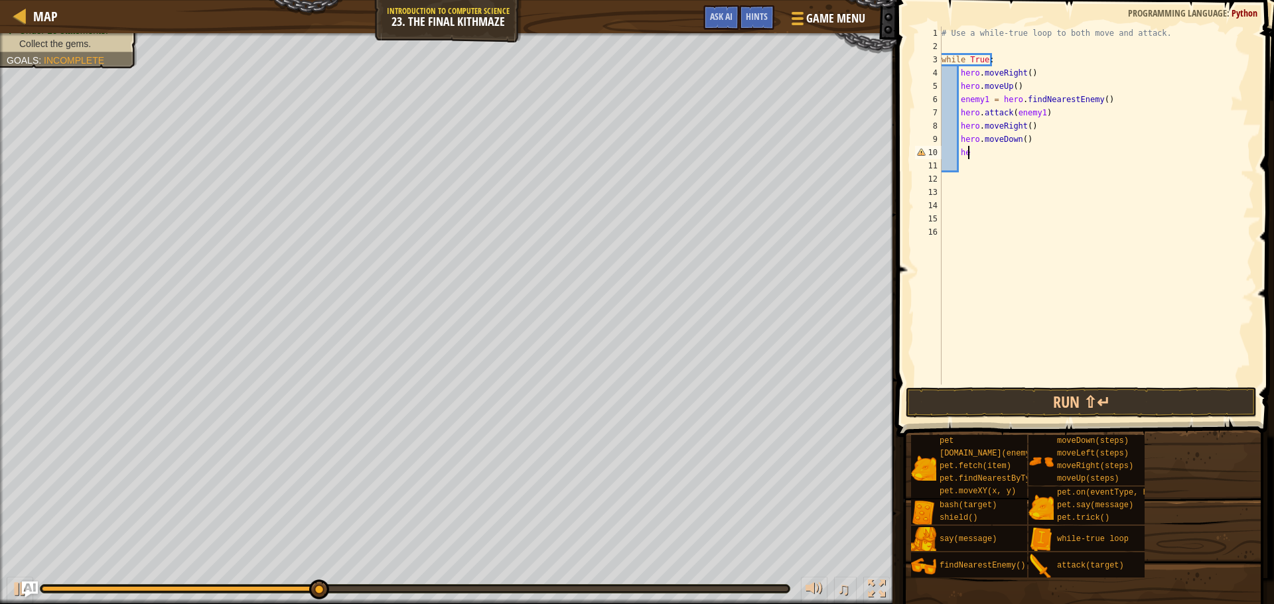
type textarea "h"
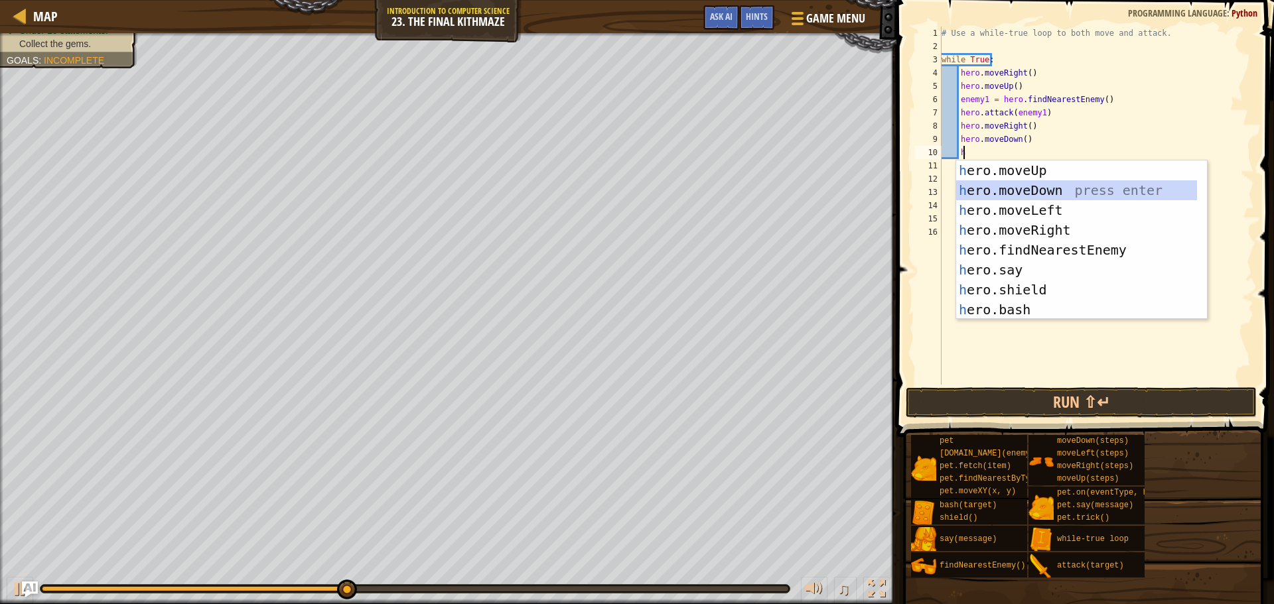
click at [1016, 192] on div "h ero.moveUp press enter h ero.moveDown press enter h ero.moveLeft press enter …" at bounding box center [1076, 260] width 241 height 199
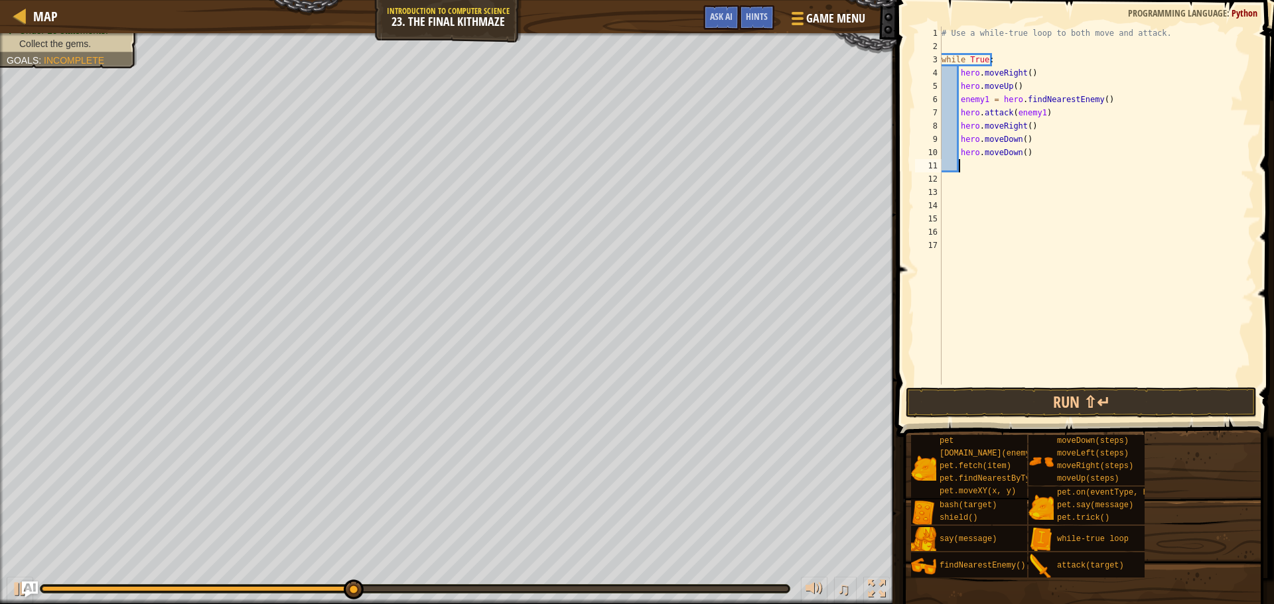
type textarea "h"
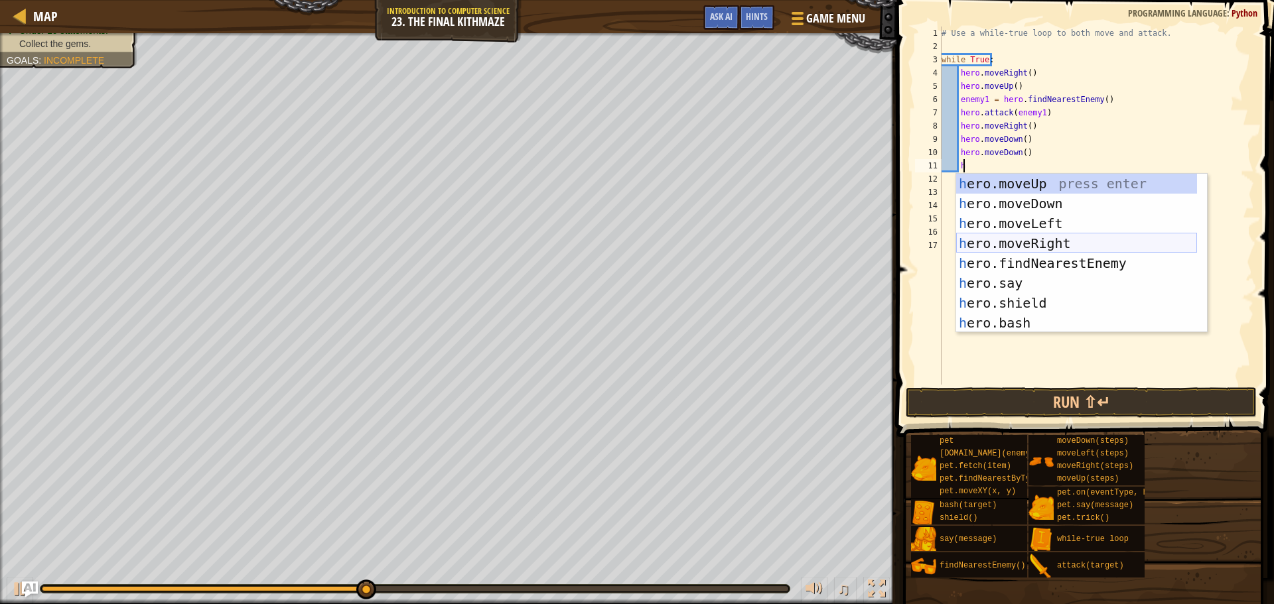
click at [1002, 239] on div "h ero.moveUp press enter h ero.moveDown press enter h ero.moveLeft press enter …" at bounding box center [1076, 273] width 241 height 199
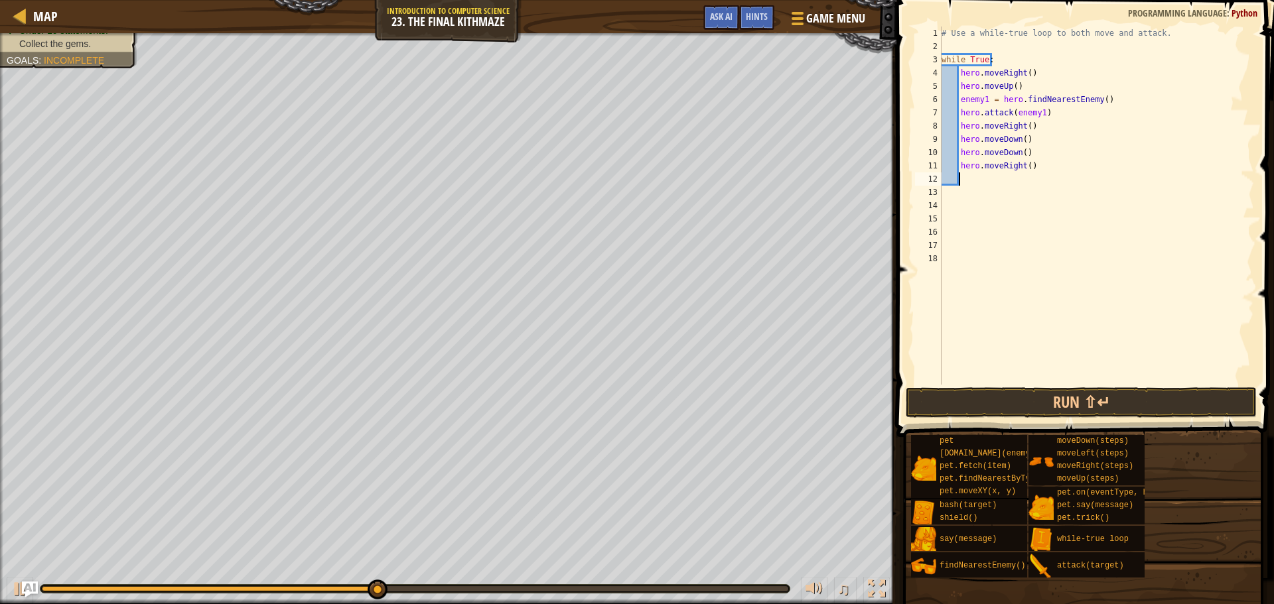
click at [958, 383] on div "# Use a while-true loop to both move and attack. while True : hero . moveRight …" at bounding box center [1096, 219] width 315 height 385
click at [957, 391] on button "Run ⇧↵" at bounding box center [1080, 402] width 351 height 31
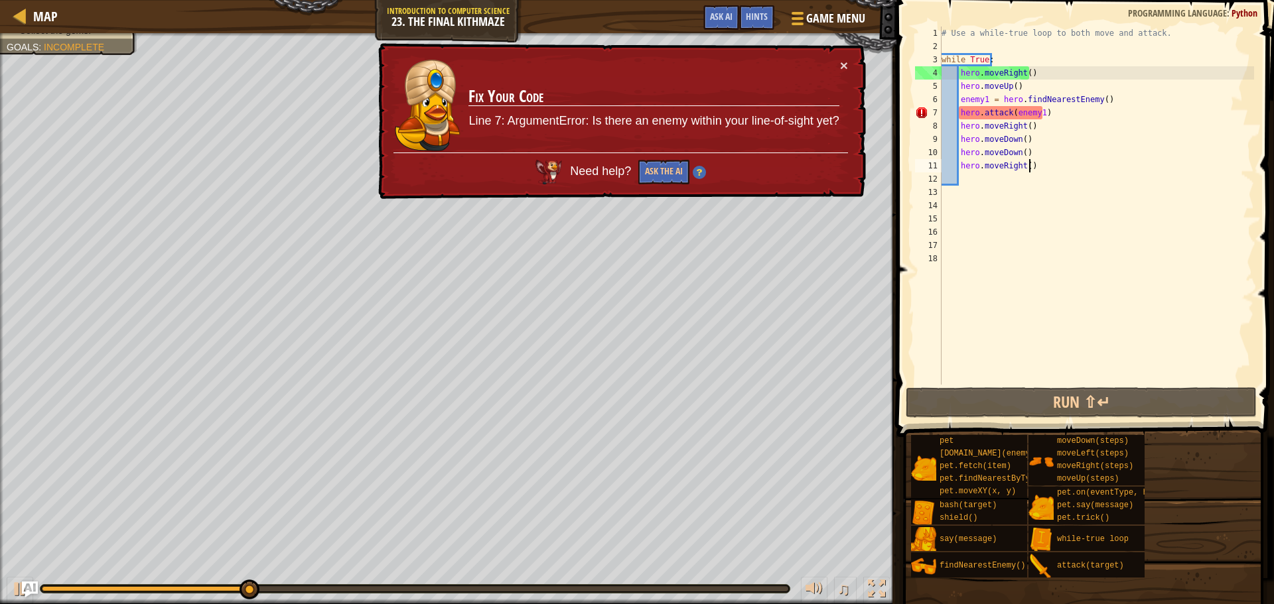
click at [1039, 168] on div "# Use a while-true loop to both move and attack. while True : hero . moveRight …" at bounding box center [1096, 219] width 315 height 385
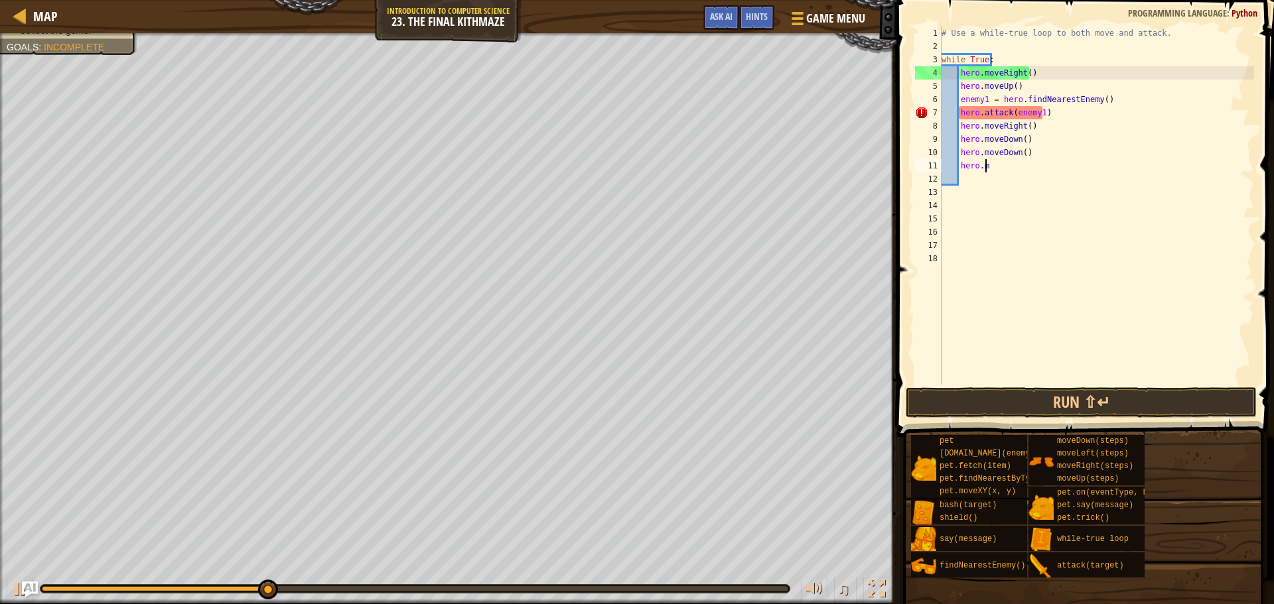
type textarea "h"
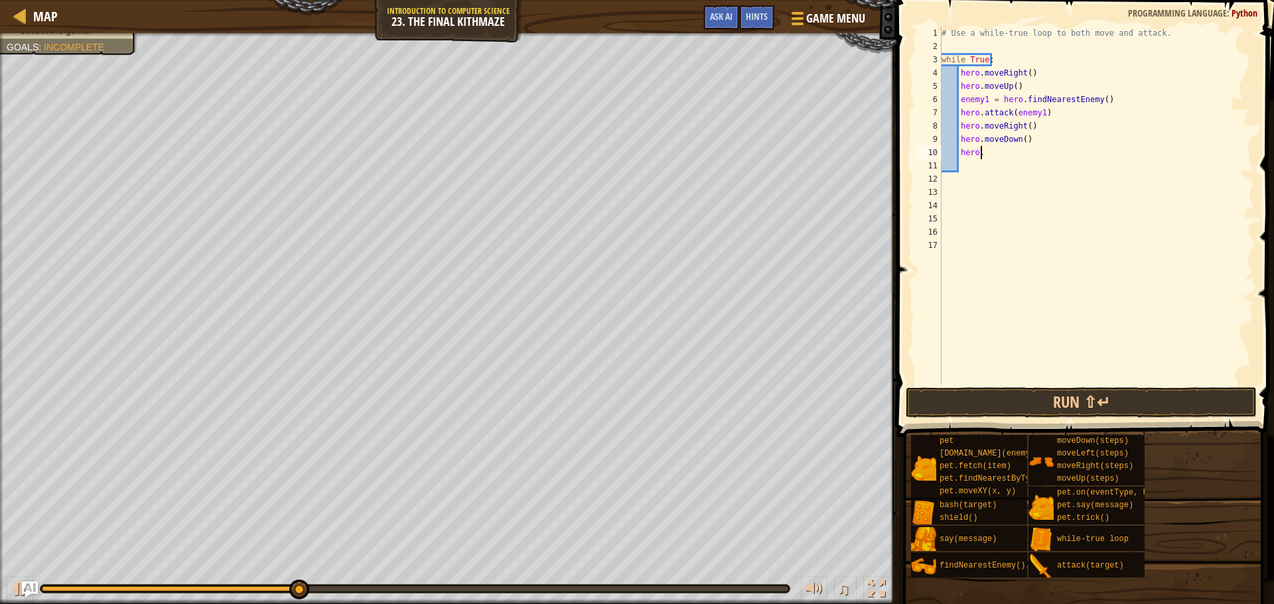
type textarea "h"
click at [942, 389] on button "Run ⇧↵" at bounding box center [1080, 402] width 351 height 31
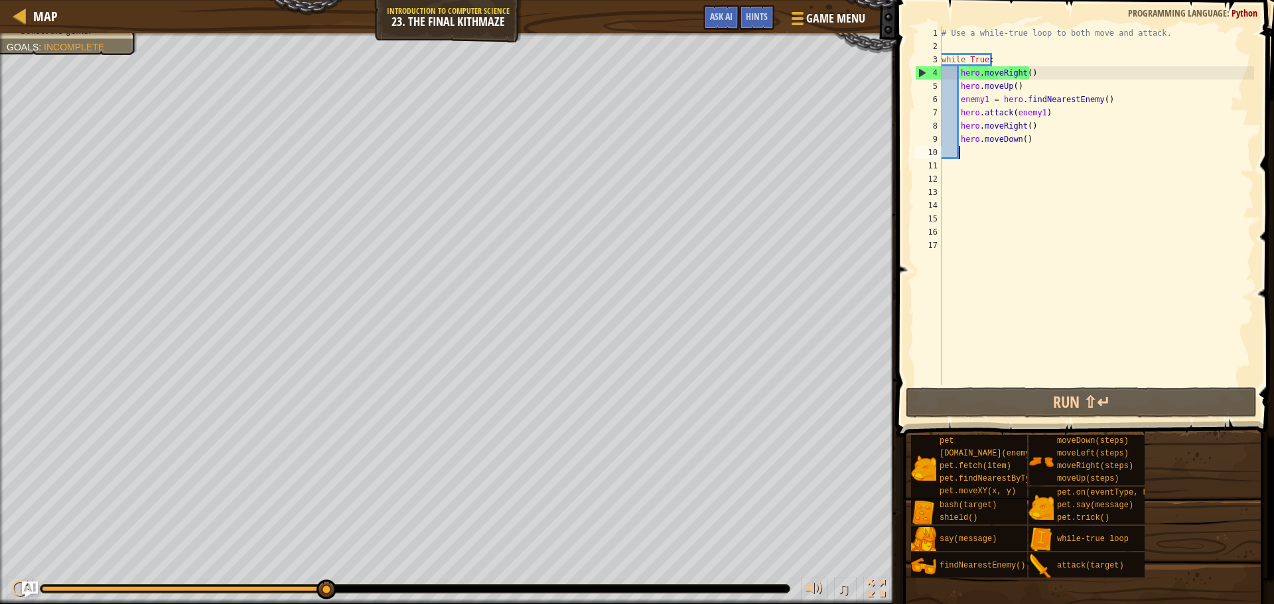
click at [1071, 100] on div "Map Introduction to Computer Science 23. The Final Kithmaze Game Menu Done Hint…" at bounding box center [637, 302] width 1274 height 604
click at [1058, 157] on div "# Use a while-true loop to both move and attack. while True : hero . moveRight …" at bounding box center [1096, 219] width 315 height 385
click at [1059, 149] on div "# Use a while-true loop to both move and attack. while True : hero . moveRight …" at bounding box center [1096, 219] width 315 height 385
click at [1059, 139] on div "# Use a while-true loop to both move and attack. while True : hero . moveRight …" at bounding box center [1096, 219] width 315 height 385
type textarea "hero.moveDown()`"
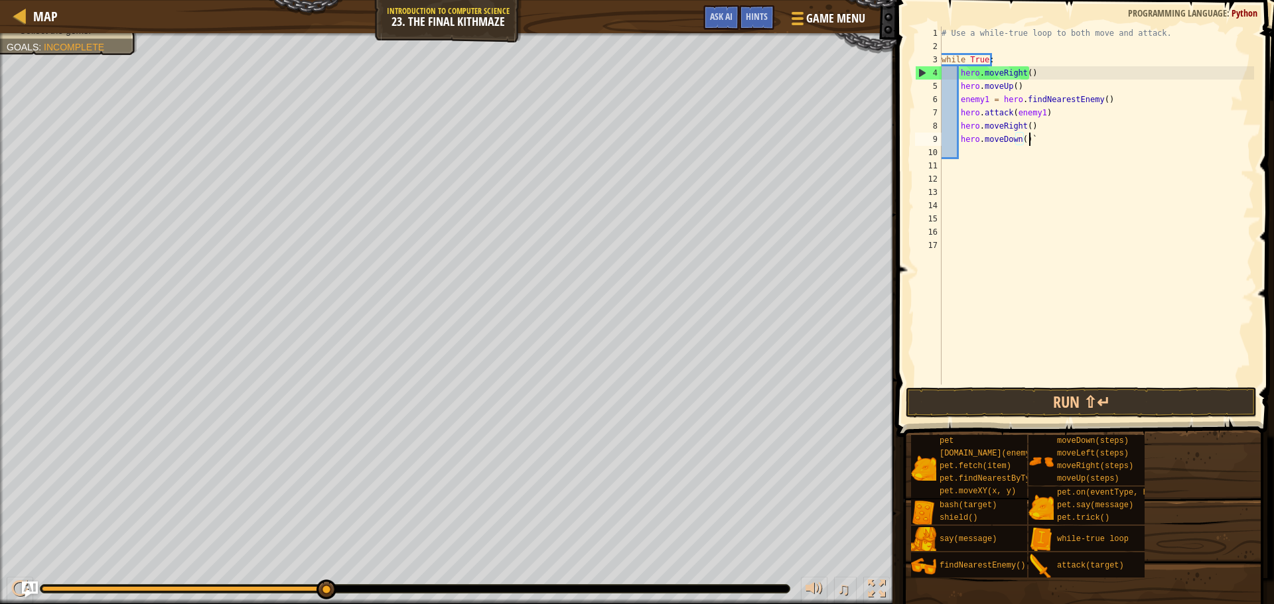
scroll to position [6, 7]
